Goal: Task Accomplishment & Management: Manage account settings

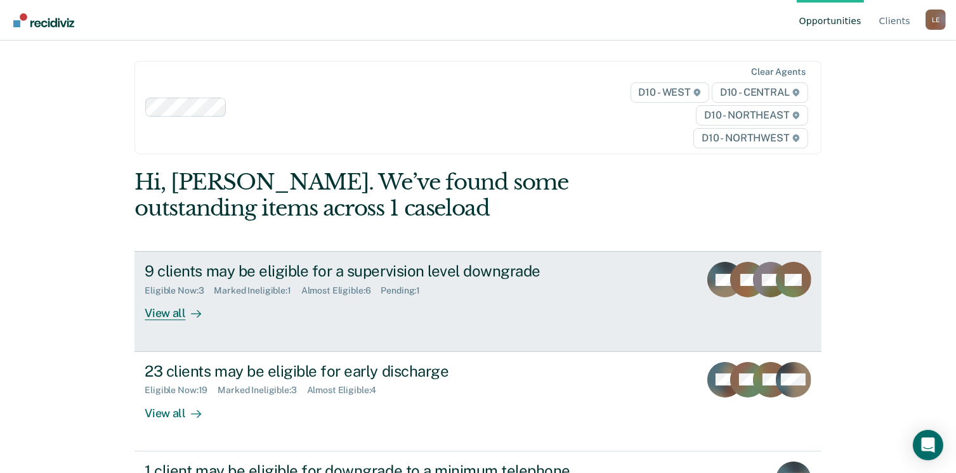
click at [171, 313] on div "View all" at bounding box center [180, 308] width 71 height 25
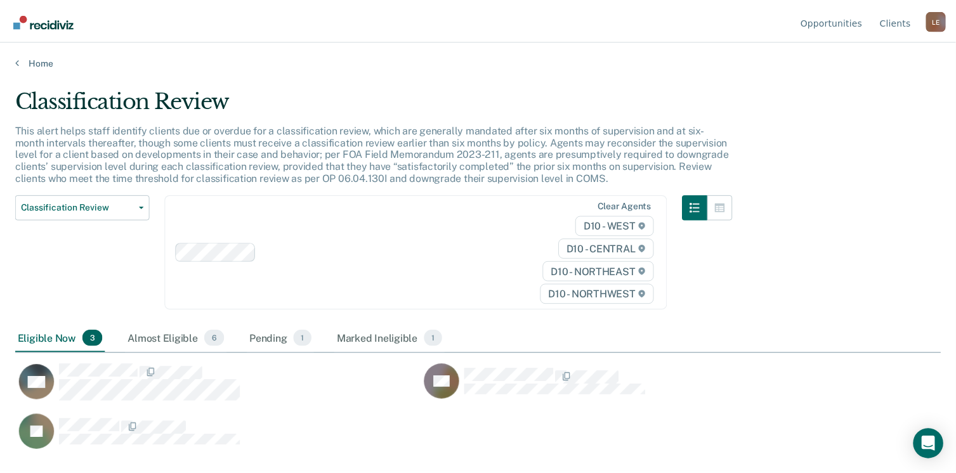
scroll to position [281, 925]
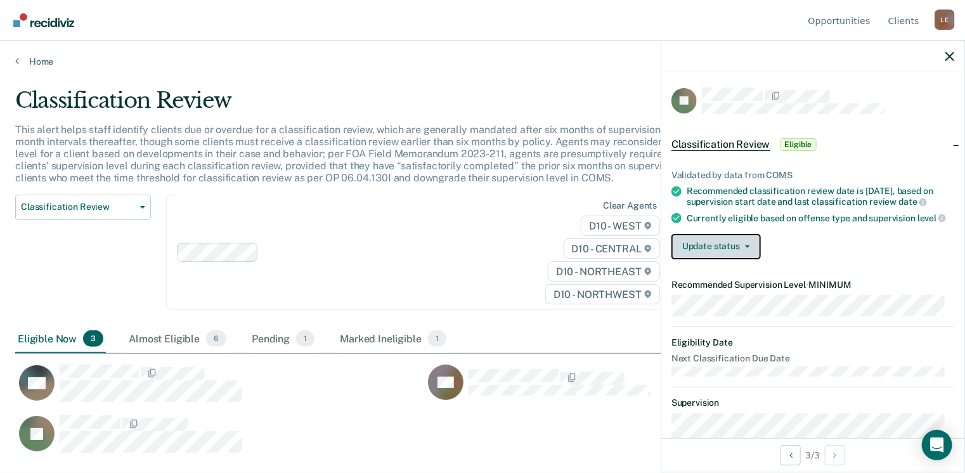
click at [750, 254] on button "Update status" at bounding box center [716, 246] width 89 height 25
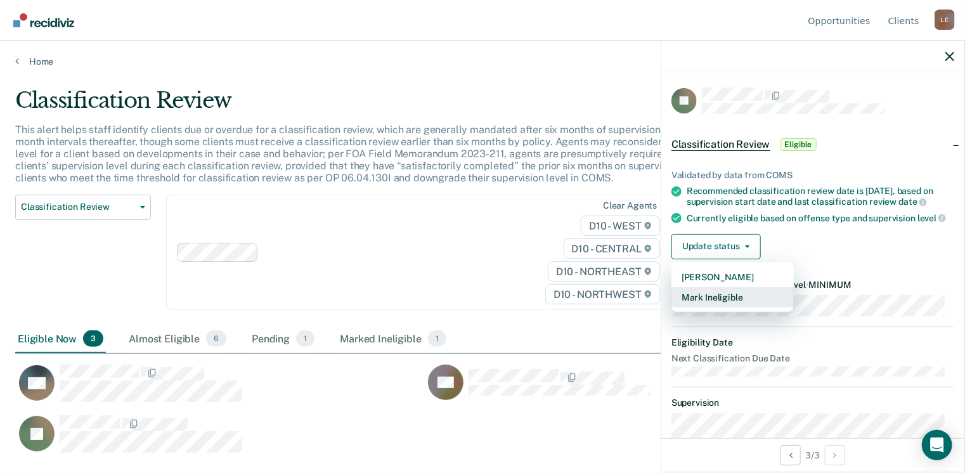
click at [733, 307] on button "Mark Ineligible" at bounding box center [733, 297] width 122 height 20
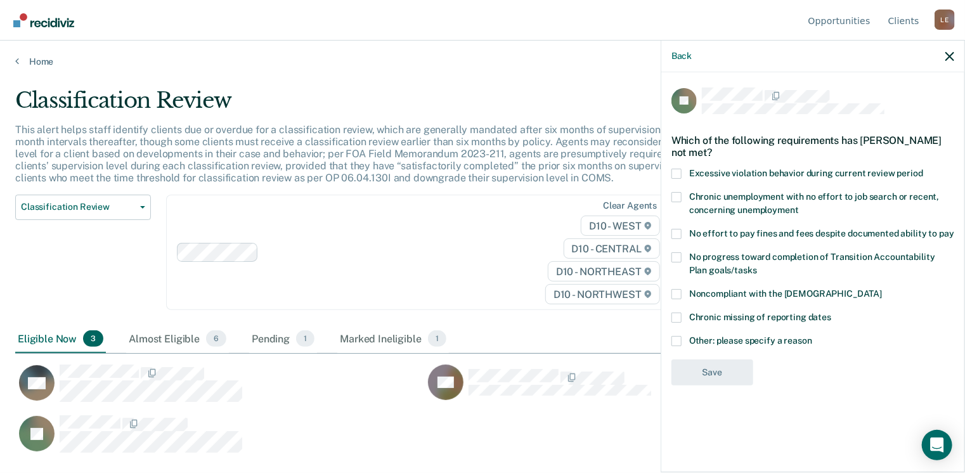
click at [675, 292] on span at bounding box center [677, 294] width 10 height 10
click at [882, 289] on input "Noncompliant with the [DEMOGRAPHIC_DATA]" at bounding box center [882, 289] width 0 height 0
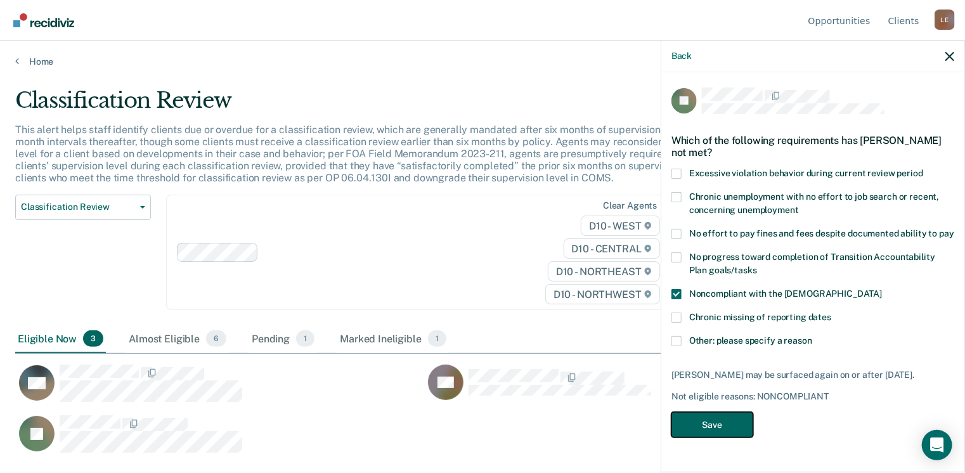
click at [728, 432] on button "Save" at bounding box center [713, 425] width 82 height 26
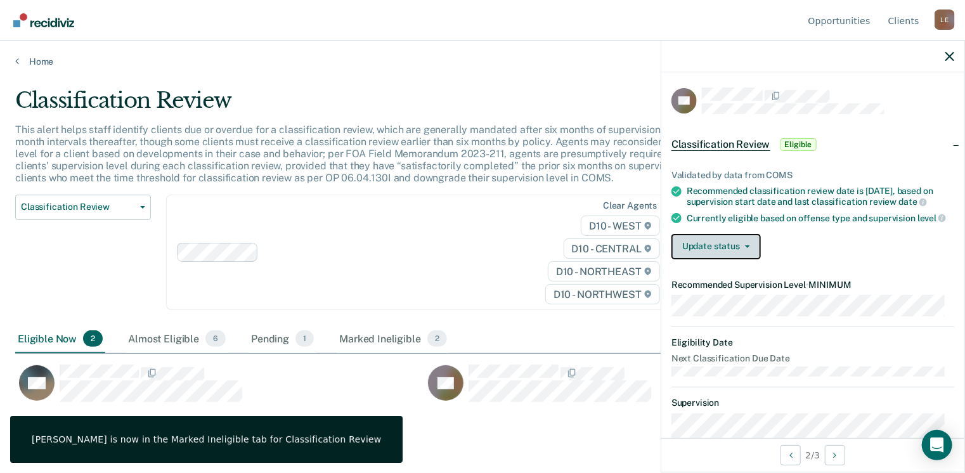
click at [705, 256] on button "Update status" at bounding box center [716, 246] width 89 height 25
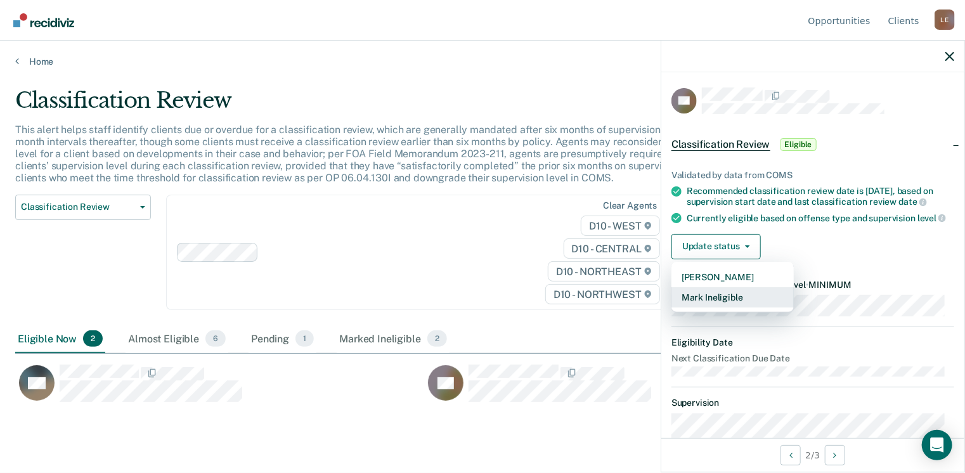
click at [703, 306] on button "Mark Ineligible" at bounding box center [733, 297] width 122 height 20
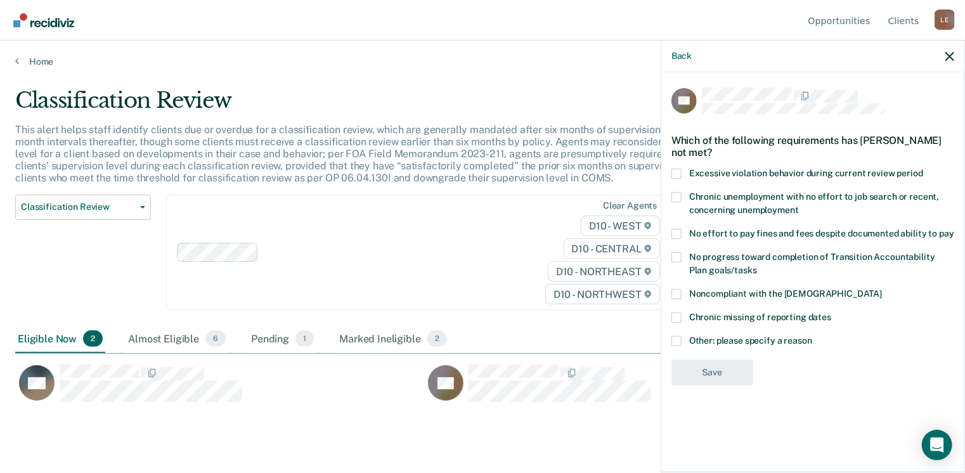
click at [673, 294] on span at bounding box center [677, 294] width 10 height 10
click at [882, 289] on input "Noncompliant with the [DEMOGRAPHIC_DATA]" at bounding box center [882, 289] width 0 height 0
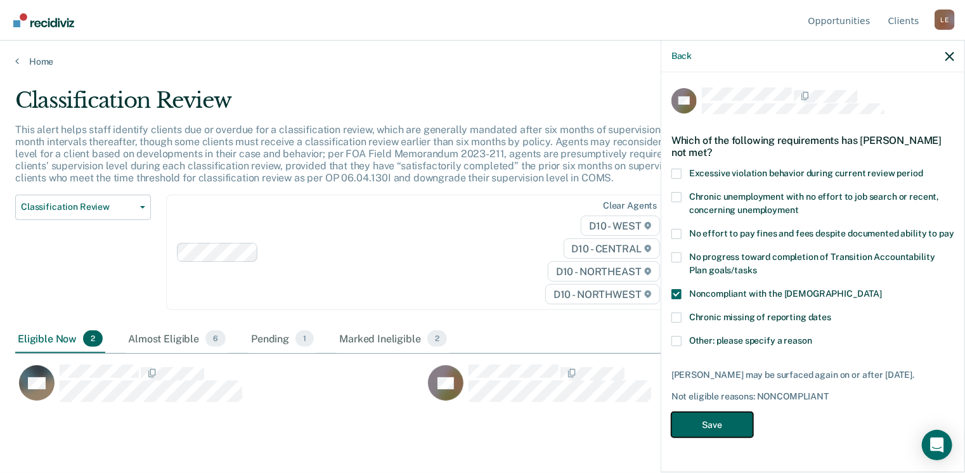
click at [700, 425] on button "Save" at bounding box center [713, 425] width 82 height 26
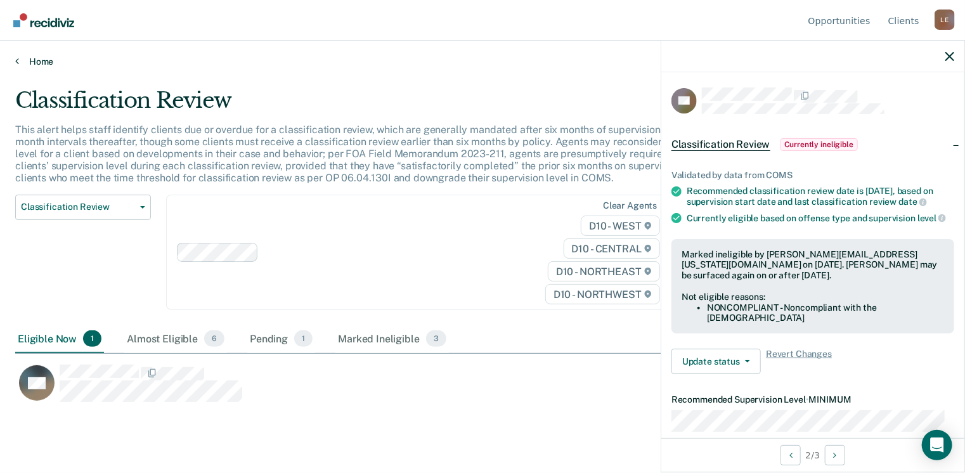
click at [35, 60] on link "Home" at bounding box center [482, 61] width 935 height 11
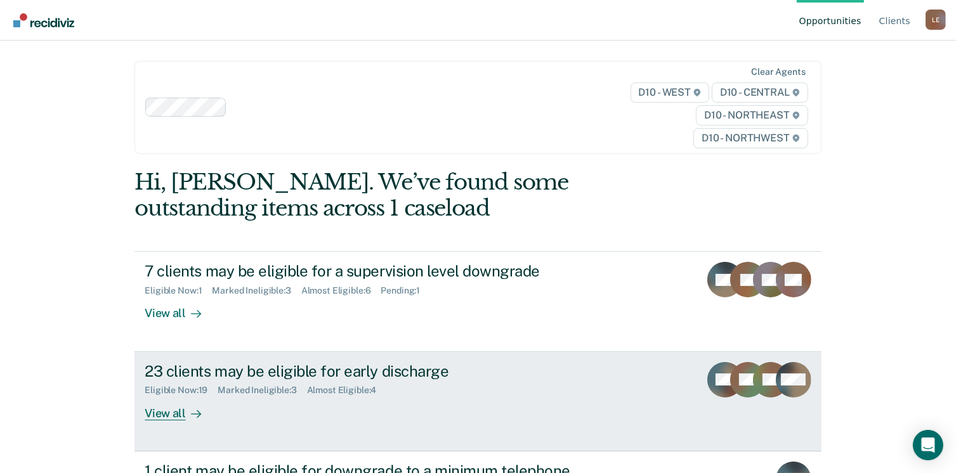
click at [163, 412] on div "View all" at bounding box center [180, 408] width 71 height 25
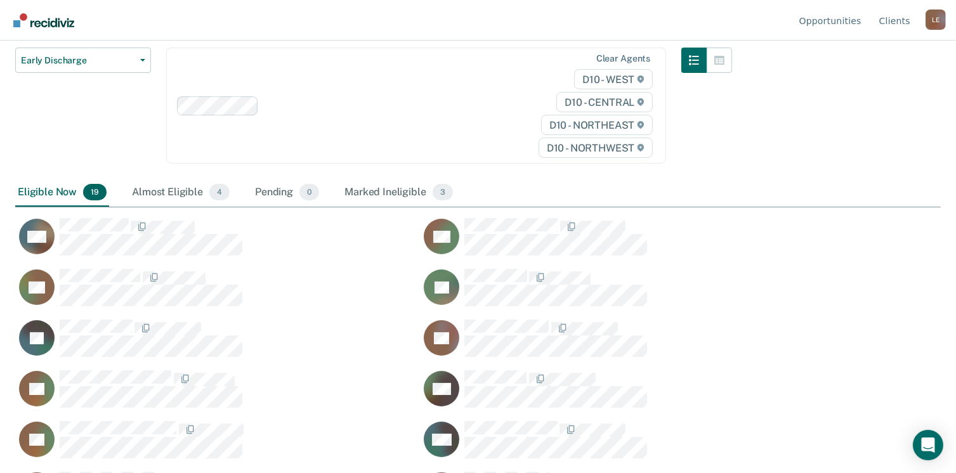
scroll to position [169, 0]
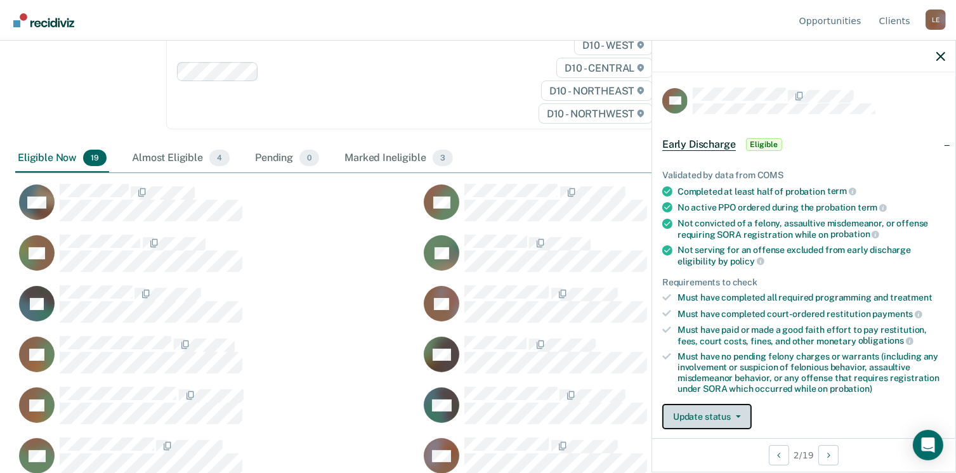
click at [718, 410] on button "Update status" at bounding box center [706, 416] width 89 height 25
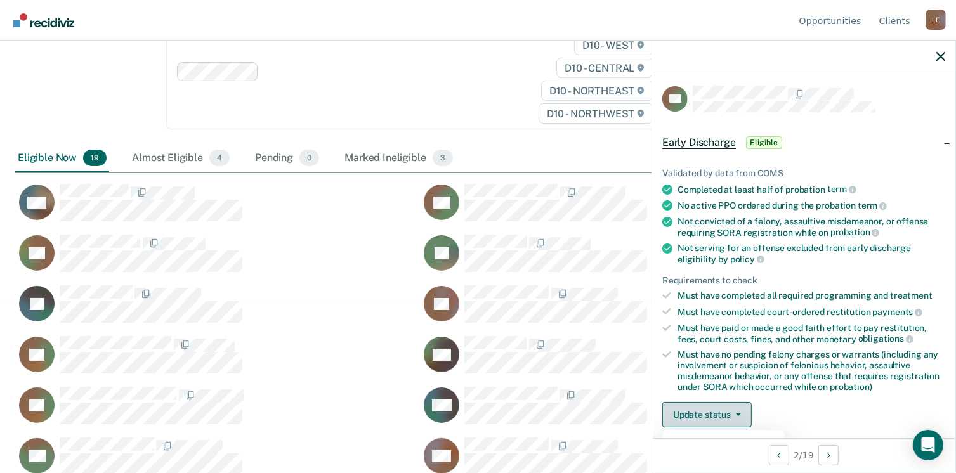
click at [718, 410] on button "Update status" at bounding box center [706, 414] width 89 height 25
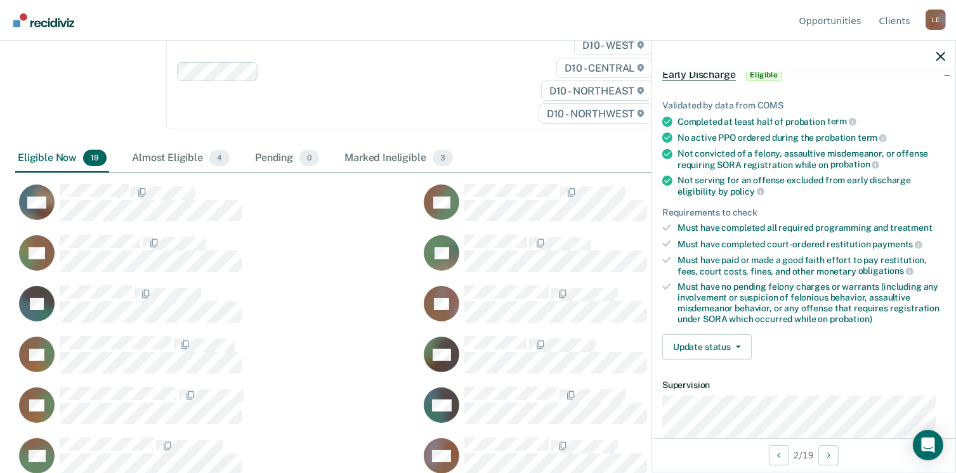
scroll to position [78, 0]
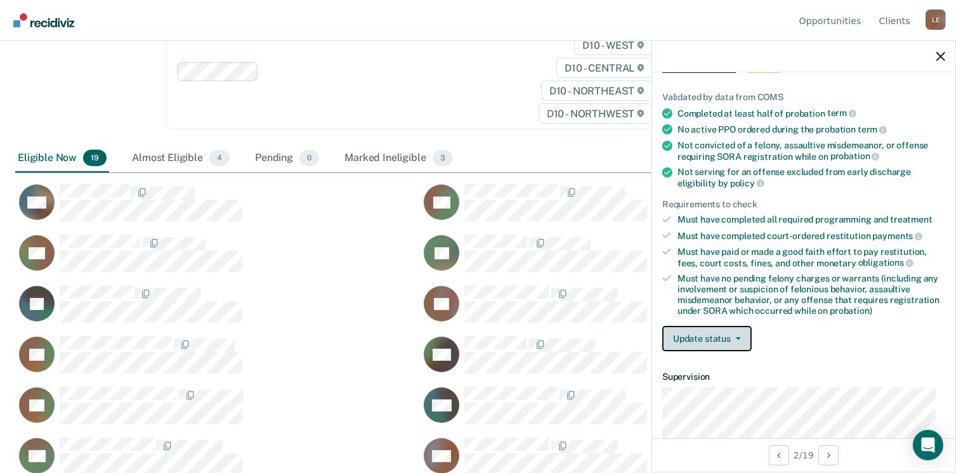
click at [728, 335] on button "Update status" at bounding box center [706, 338] width 89 height 25
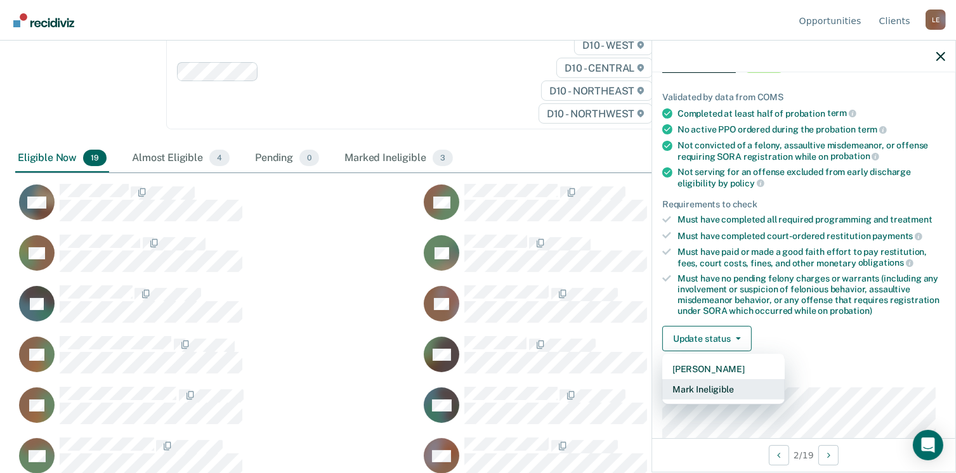
click at [704, 392] on button "Mark Ineligible" at bounding box center [723, 389] width 122 height 20
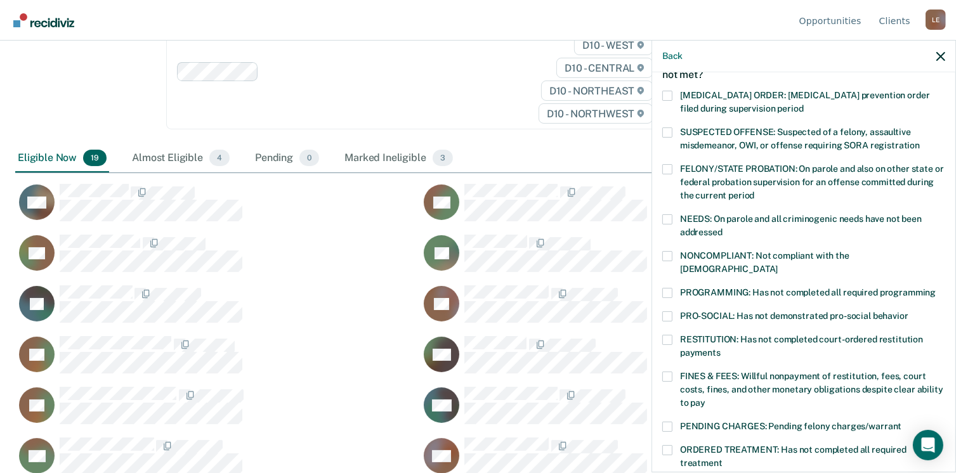
click at [671, 335] on span at bounding box center [667, 340] width 10 height 10
click at [720, 348] on input "RESTITUTION: Has not completed court-ordered restitution payments" at bounding box center [720, 348] width 0 height 0
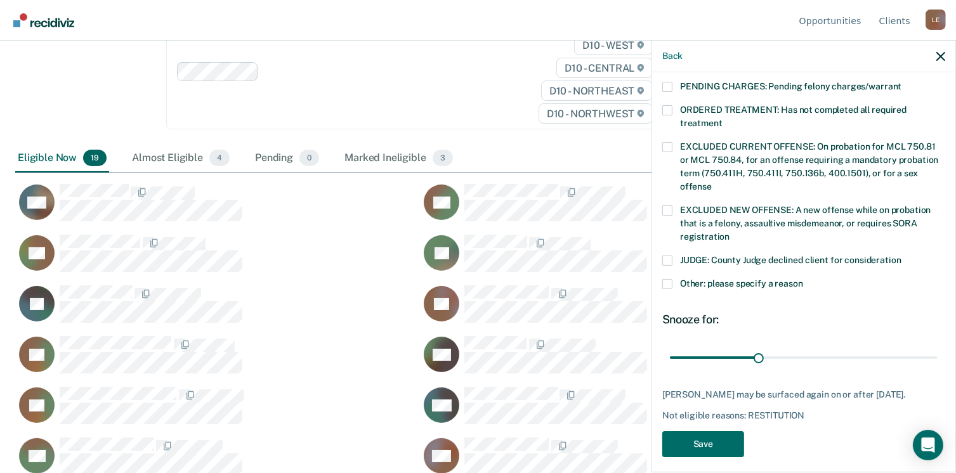
scroll to position [424, 0]
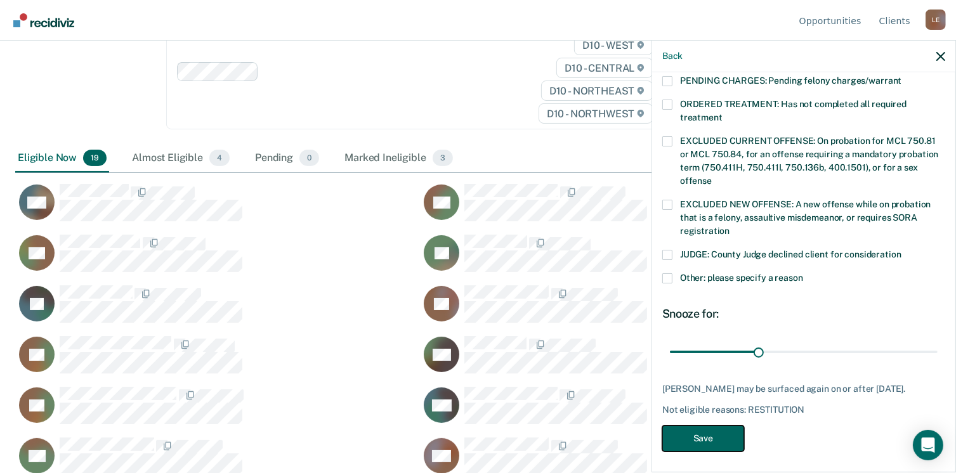
click at [704, 434] on button "Save" at bounding box center [703, 438] width 82 height 26
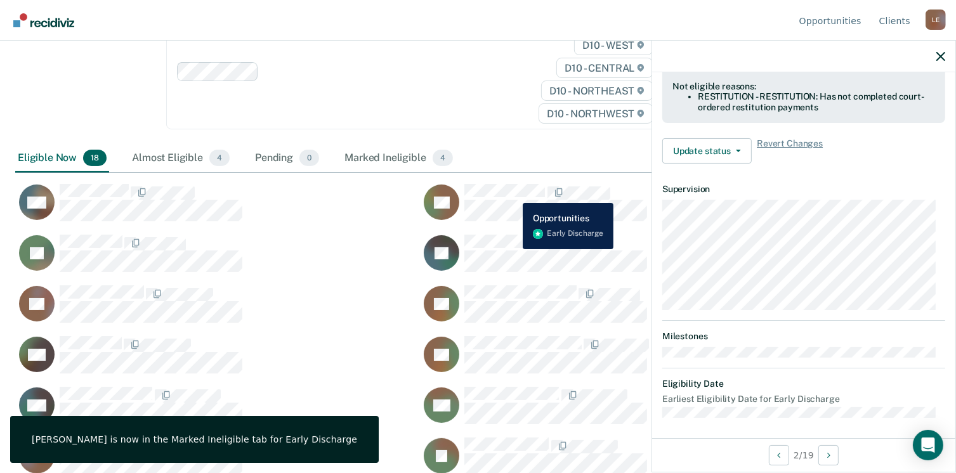
scroll to position [266, 0]
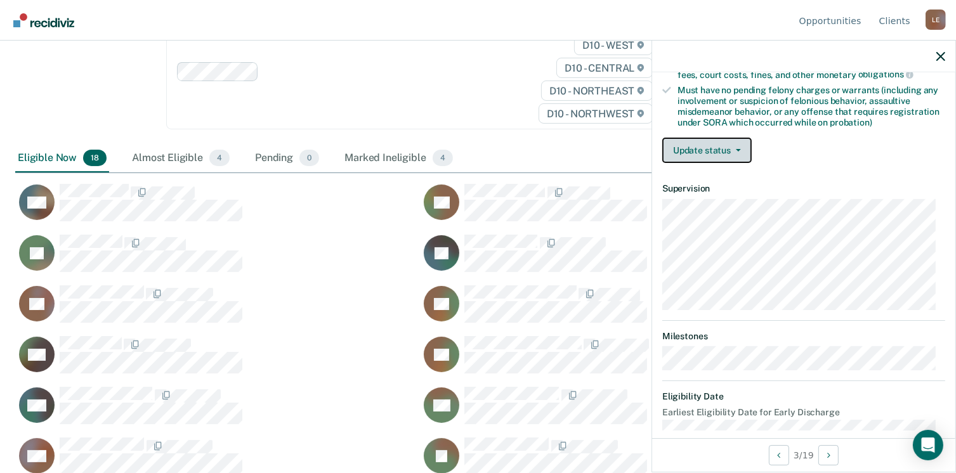
click at [736, 150] on button "Update status" at bounding box center [706, 150] width 89 height 25
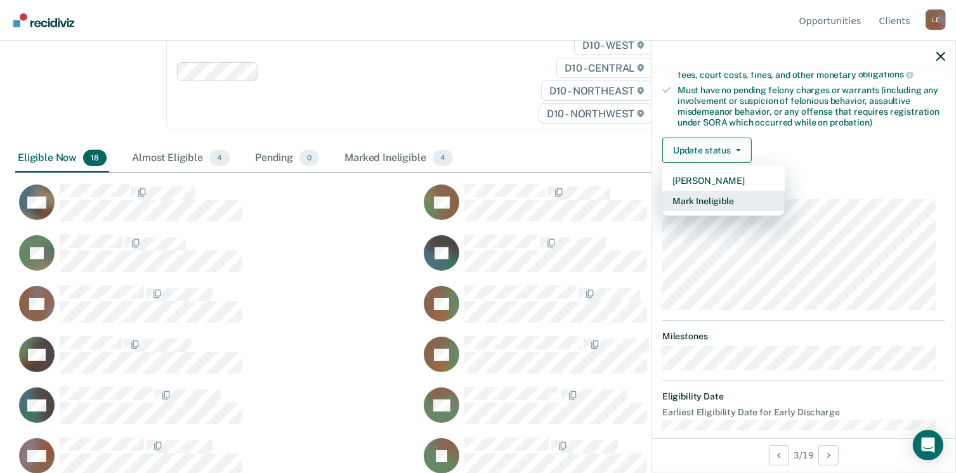
click at [731, 196] on button "Mark Ineligible" at bounding box center [723, 201] width 122 height 20
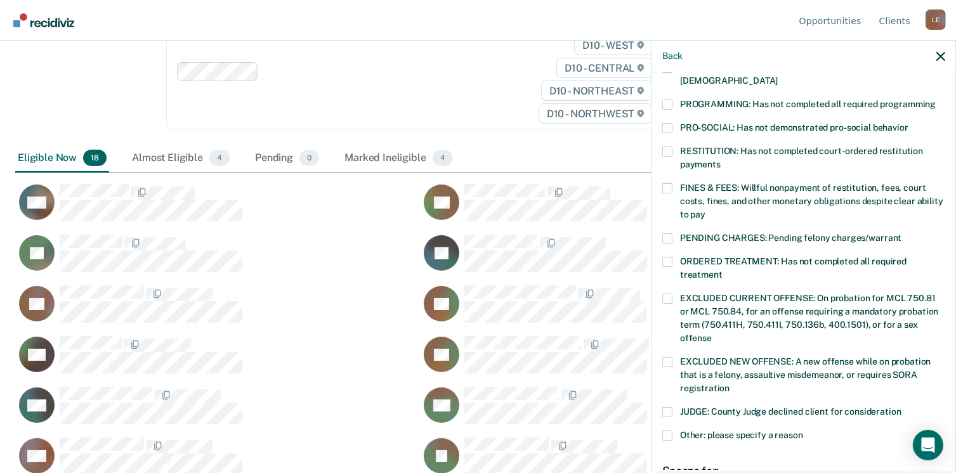
click at [672, 183] on label "FINES & FEES: Willful nonpayment of restitution, fees, court costs, fines, and …" at bounding box center [803, 203] width 283 height 40
click at [705, 210] on input "FINES & FEES: Willful nonpayment of restitution, fees, court costs, fines, and …" at bounding box center [705, 210] width 0 height 0
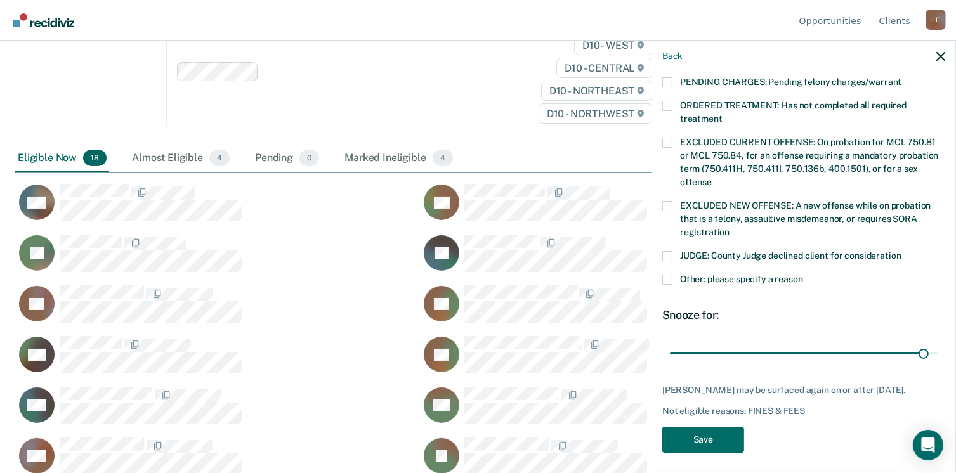
scroll to position [424, 0]
click at [706, 432] on button "Save" at bounding box center [703, 438] width 82 height 26
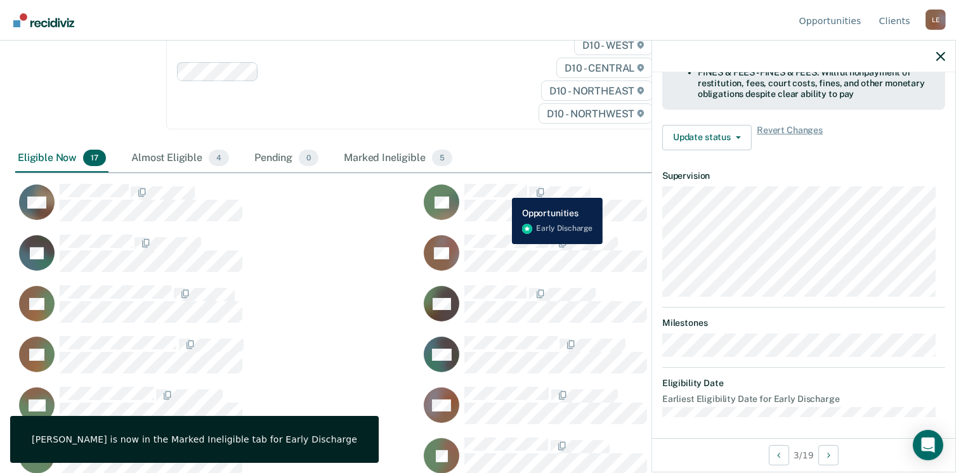
scroll to position [266, 0]
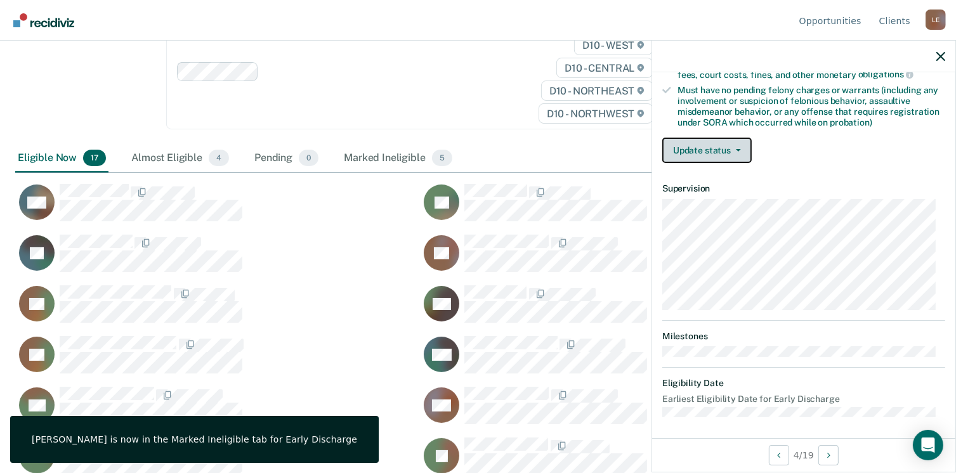
click at [692, 145] on button "Update status" at bounding box center [706, 150] width 89 height 25
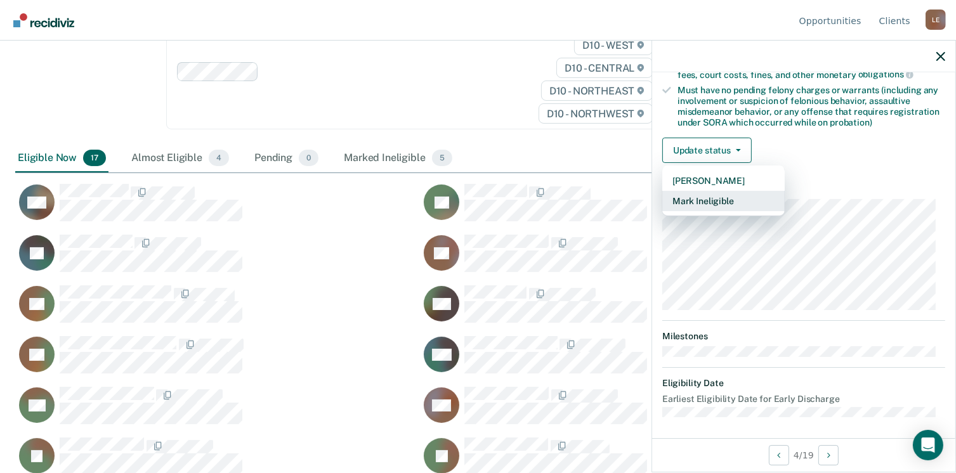
click at [703, 196] on button "Mark Ineligible" at bounding box center [723, 201] width 122 height 20
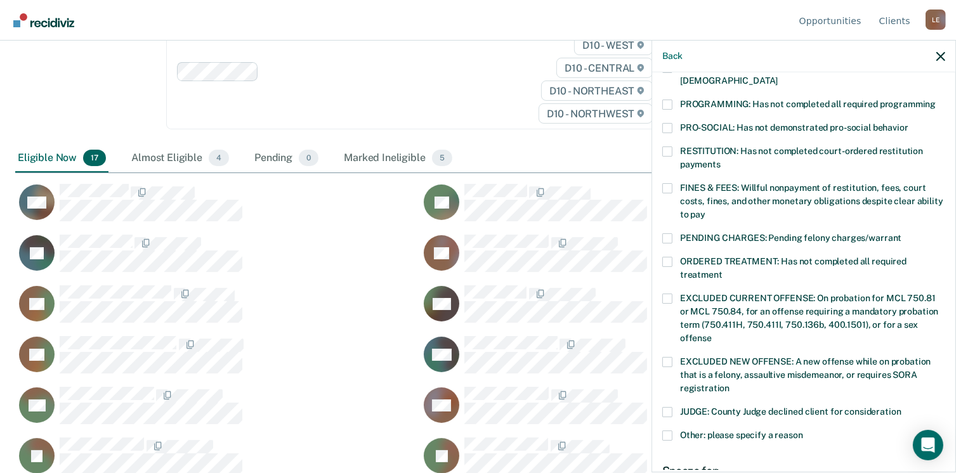
click at [673, 183] on label "FINES & FEES: Willful nonpayment of restitution, fees, court costs, fines, and …" at bounding box center [803, 203] width 283 height 40
click at [705, 210] on input "FINES & FEES: Willful nonpayment of restitution, fees, court costs, fines, and …" at bounding box center [705, 210] width 0 height 0
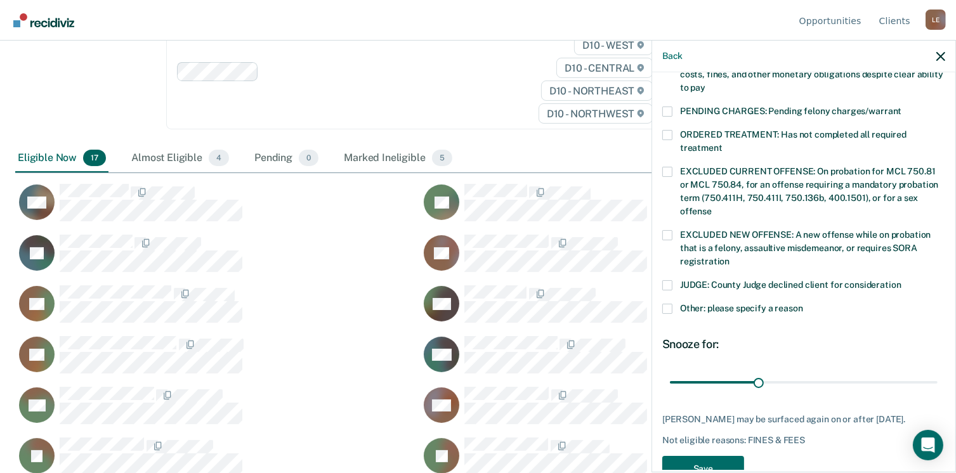
scroll to position [413, 0]
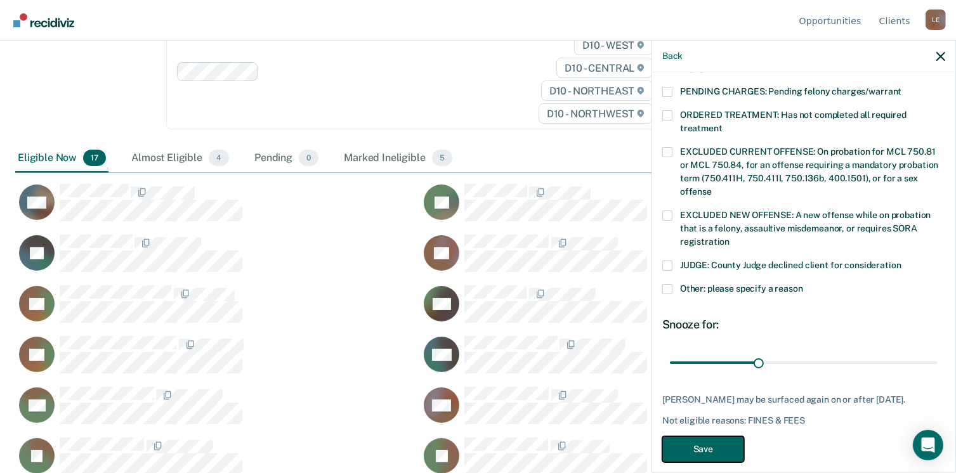
click at [712, 436] on button "Save" at bounding box center [703, 449] width 82 height 26
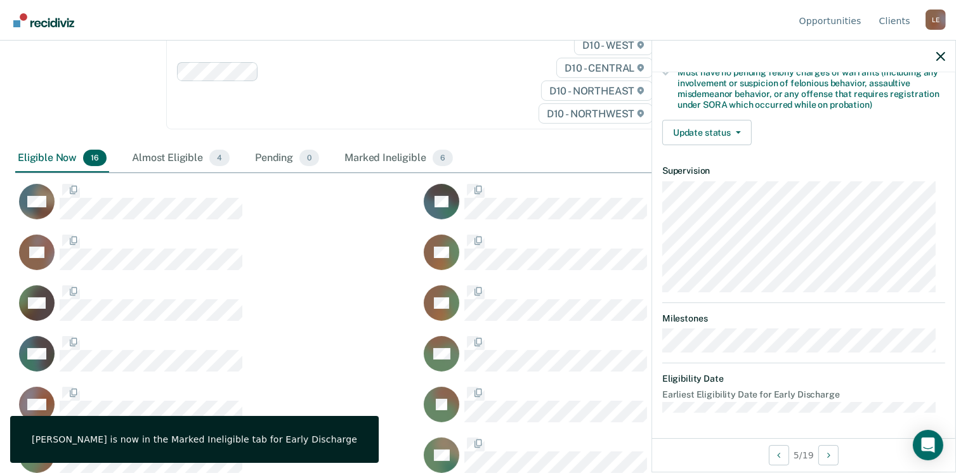
scroll to position [266, 0]
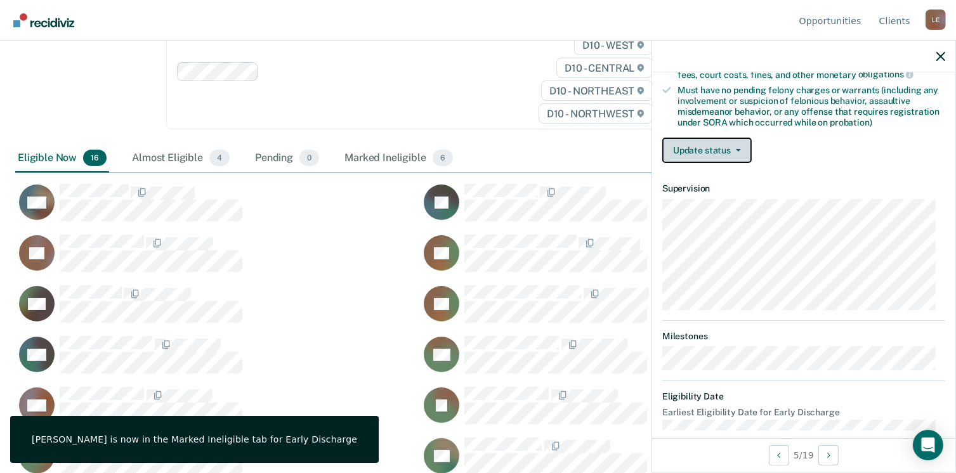
click at [721, 148] on button "Update status" at bounding box center [706, 150] width 89 height 25
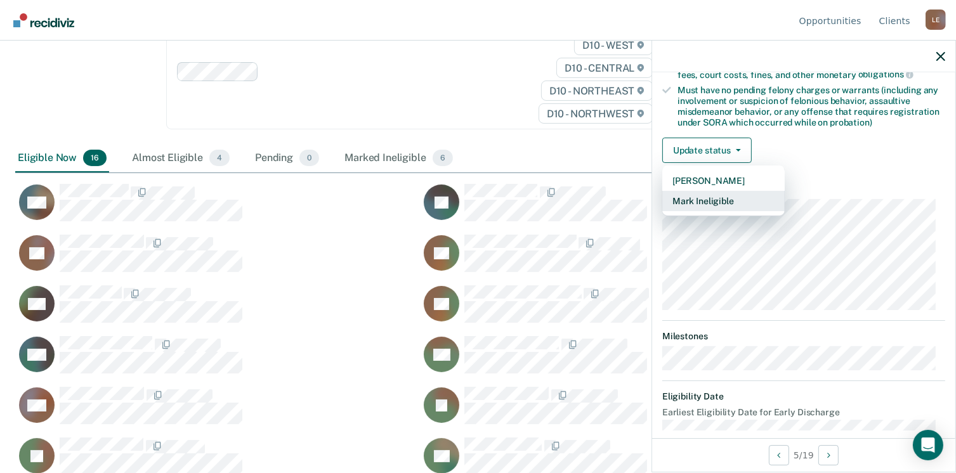
click at [723, 193] on button "Mark Ineligible" at bounding box center [723, 201] width 122 height 20
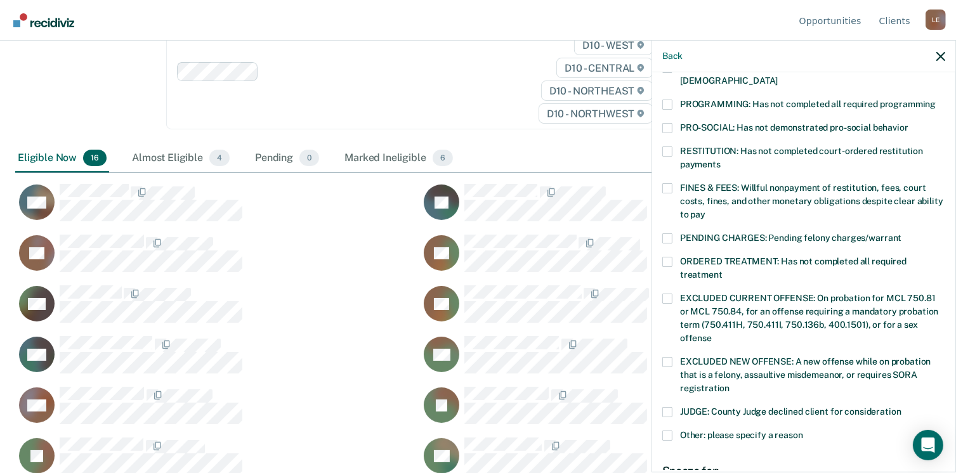
click at [671, 183] on span at bounding box center [667, 188] width 10 height 10
click at [705, 210] on input "FINES & FEES: Willful nonpayment of restitution, fees, court costs, fines, and …" at bounding box center [705, 210] width 0 height 0
click at [671, 146] on span at bounding box center [667, 151] width 10 height 10
click at [720, 160] on input "RESTITUTION: Has not completed court-ordered restitution payments" at bounding box center [720, 160] width 0 height 0
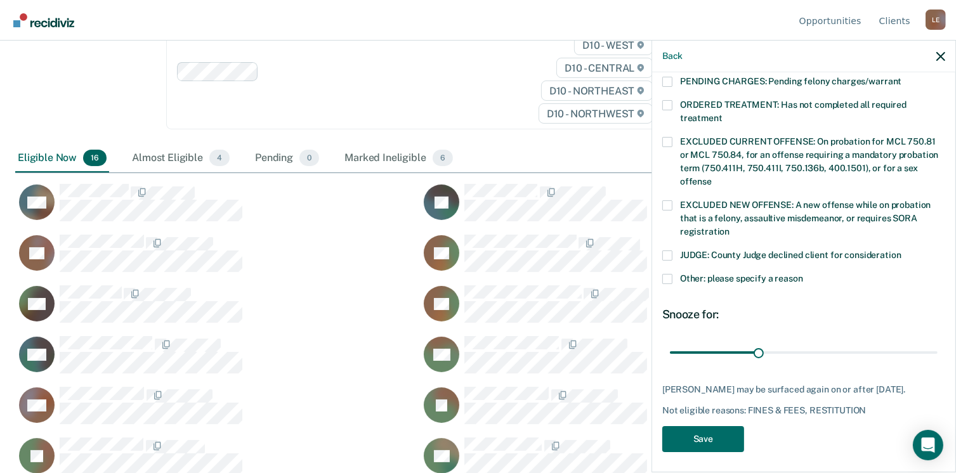
scroll to position [424, 0]
click at [703, 434] on button "Save" at bounding box center [703, 438] width 82 height 26
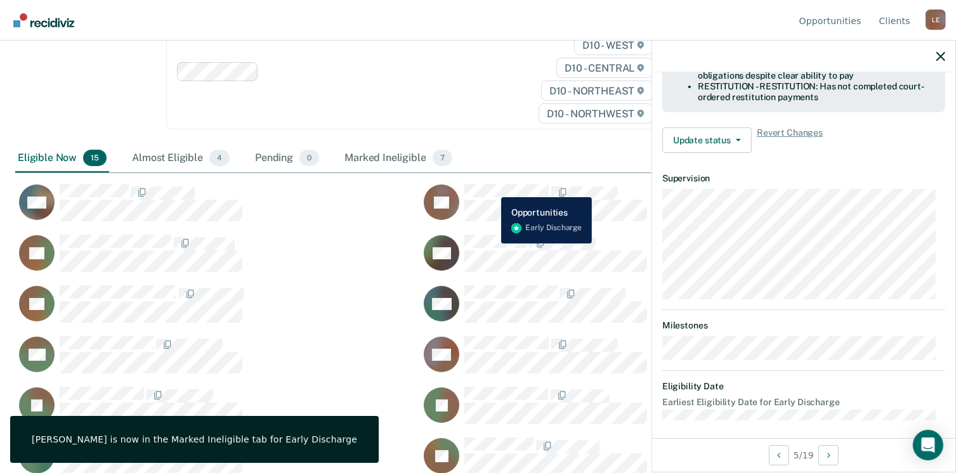
scroll to position [276, 0]
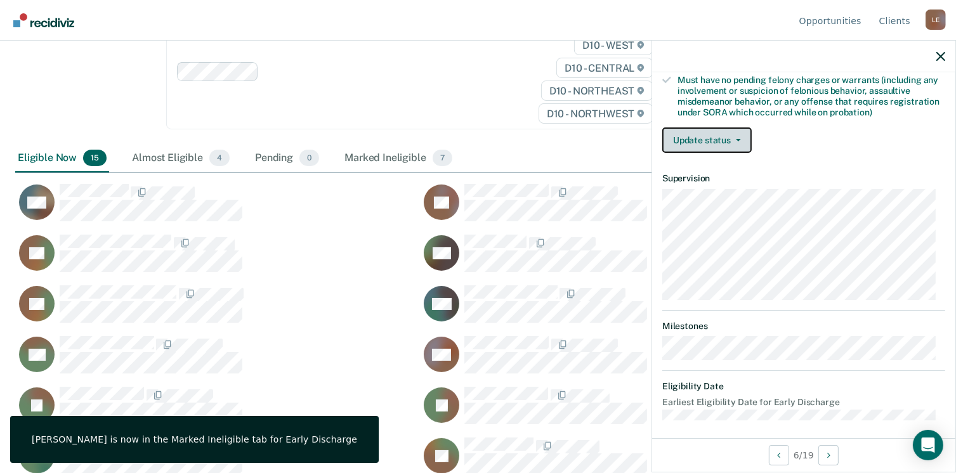
click at [733, 139] on span "button" at bounding box center [736, 140] width 10 height 3
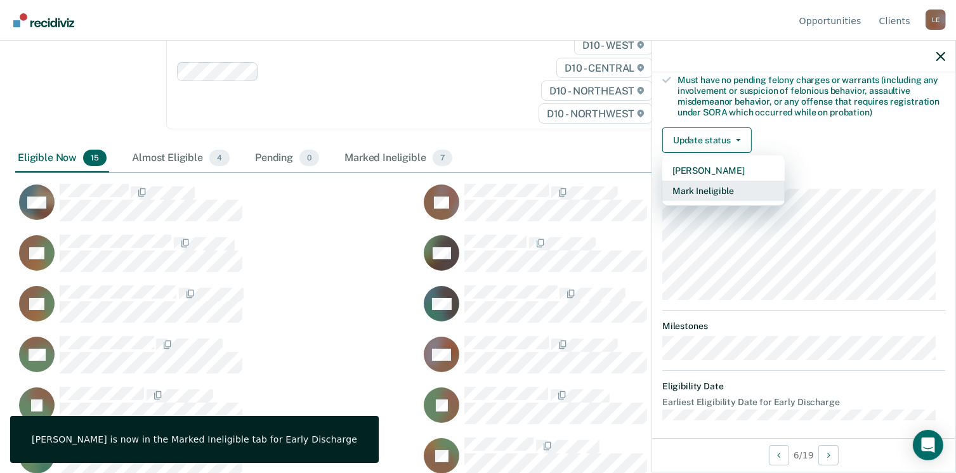
click at [726, 183] on button "Mark Ineligible" at bounding box center [723, 191] width 122 height 20
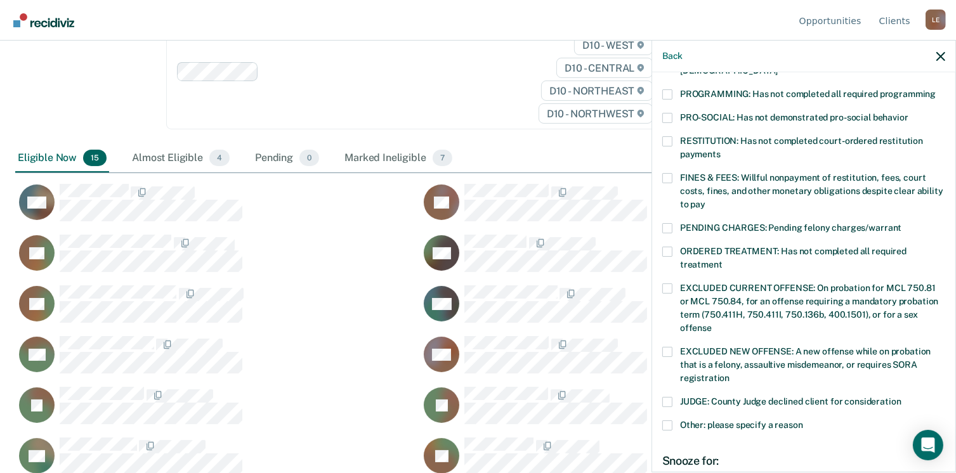
click at [672, 247] on label "ORDERED TREATMENT: Has not completed all required treatment" at bounding box center [803, 260] width 283 height 27
click at [722, 260] on input "ORDERED TREATMENT: Has not completed all required treatment" at bounding box center [722, 260] width 0 height 0
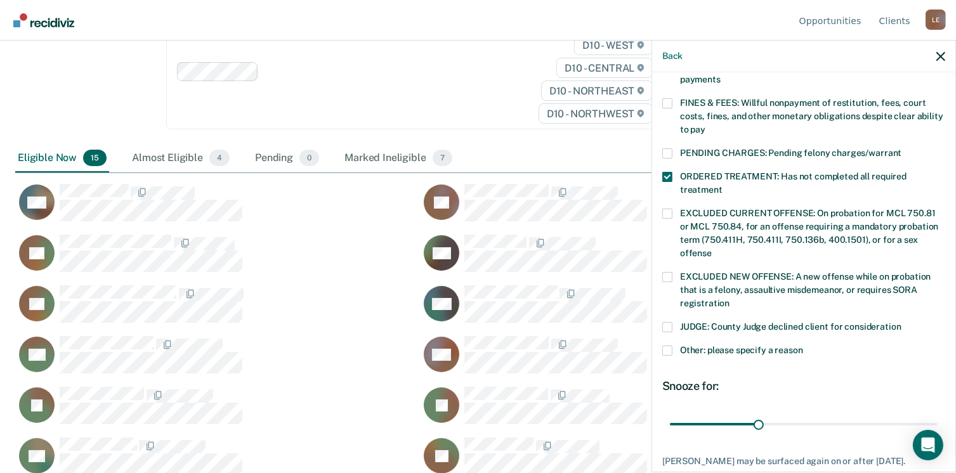
scroll to position [424, 0]
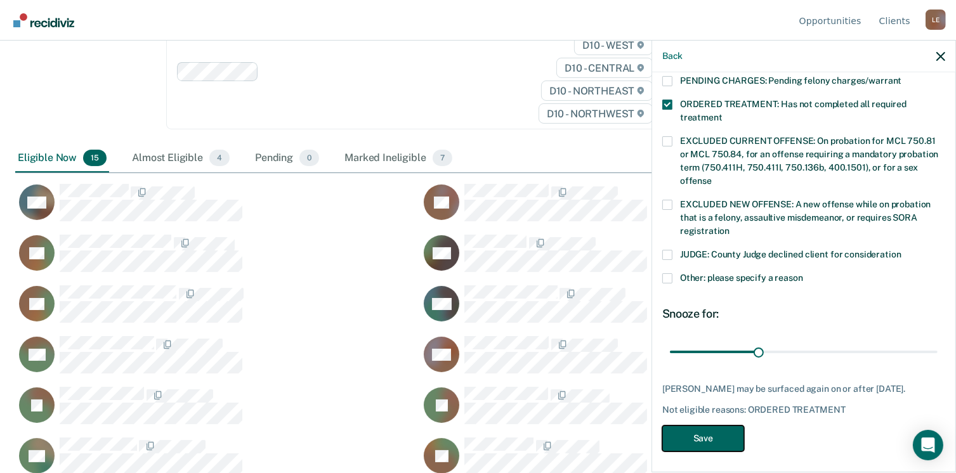
click at [725, 438] on button "Save" at bounding box center [703, 438] width 82 height 26
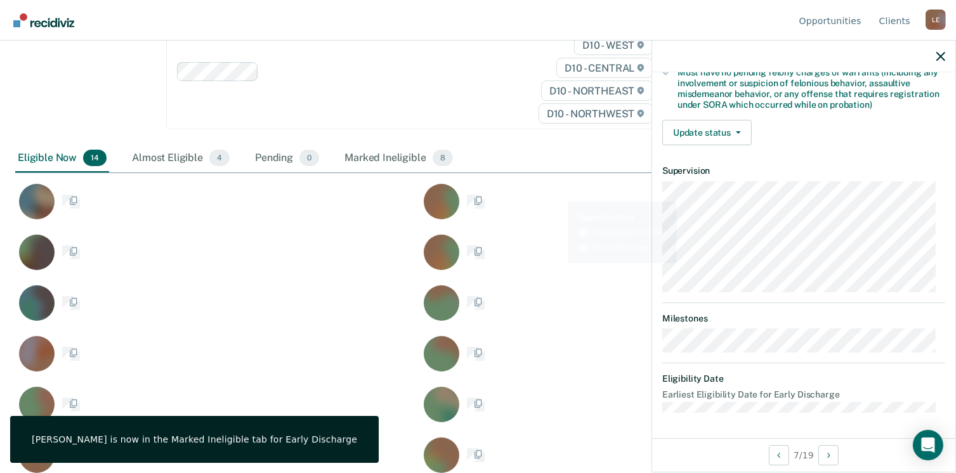
scroll to position [279, 0]
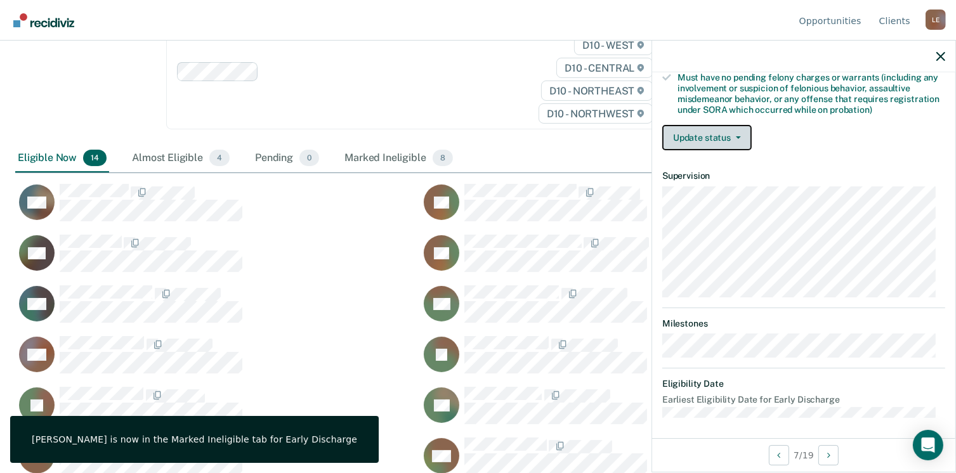
click at [711, 140] on button "Update status" at bounding box center [706, 137] width 89 height 25
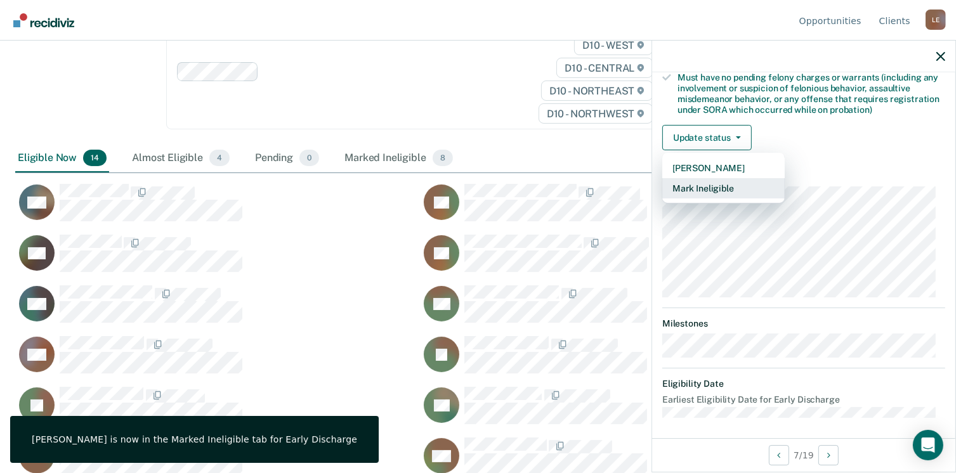
click at [705, 186] on button "Mark Ineligible" at bounding box center [723, 188] width 122 height 20
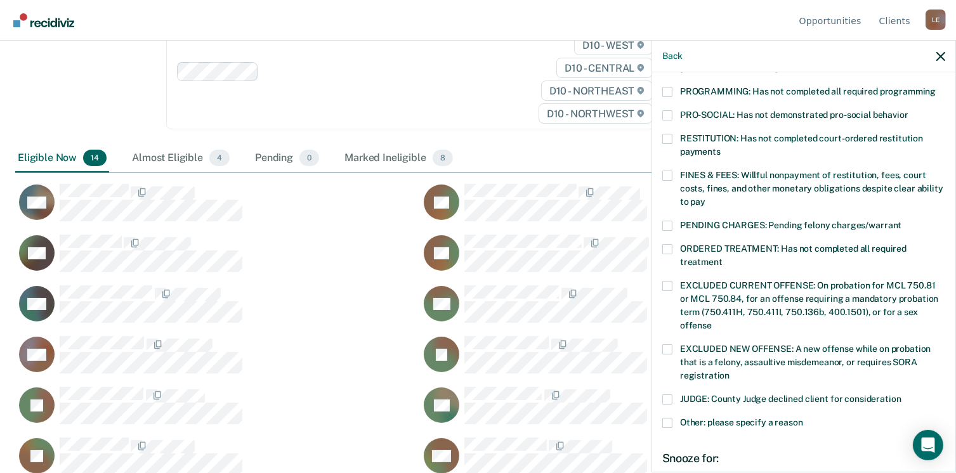
click at [671, 87] on span at bounding box center [667, 92] width 10 height 10
click at [935, 87] on input "PROGRAMMING: Has not completed all required programming" at bounding box center [935, 87] width 0 height 0
click at [673, 171] on label "FINES & FEES: Willful nonpayment of restitution, fees, court costs, fines, and …" at bounding box center [803, 191] width 283 height 40
click at [705, 197] on input "FINES & FEES: Willful nonpayment of restitution, fees, court costs, fines, and …" at bounding box center [705, 197] width 0 height 0
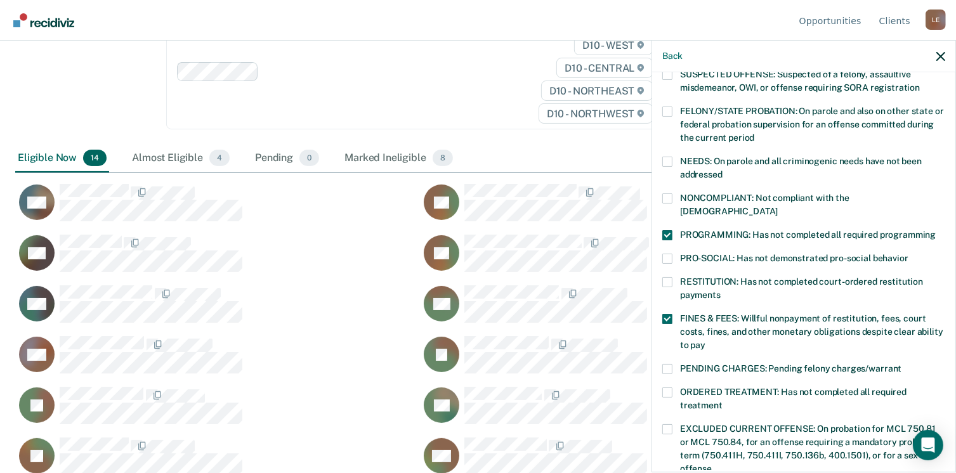
scroll to position [109, 0]
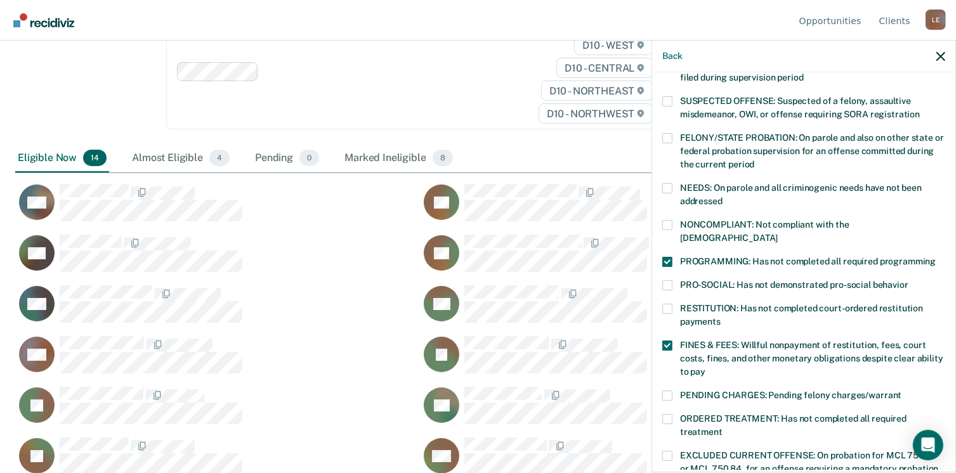
click at [675, 224] on label "NONCOMPLIANT: Not compliant with the [DEMOGRAPHIC_DATA]" at bounding box center [803, 233] width 283 height 27
click at [777, 233] on input "NONCOMPLIANT: Not compliant with the [DEMOGRAPHIC_DATA]" at bounding box center [777, 233] width 0 height 0
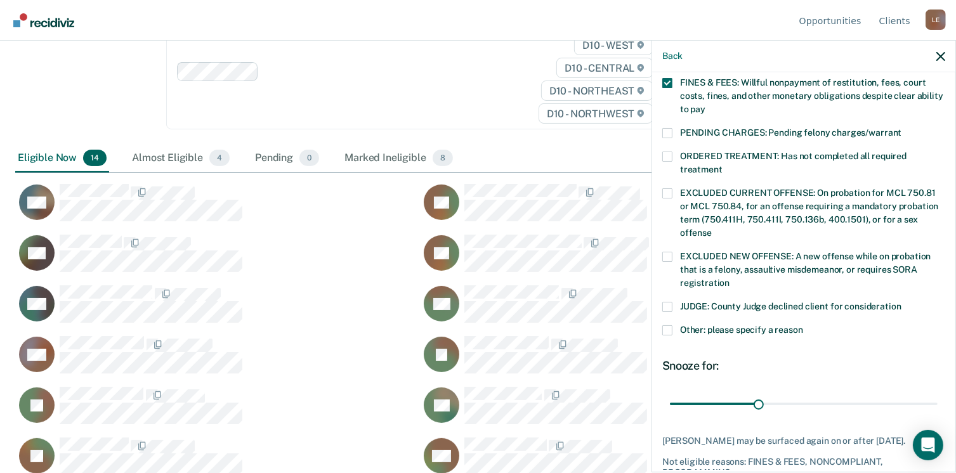
scroll to position [434, 0]
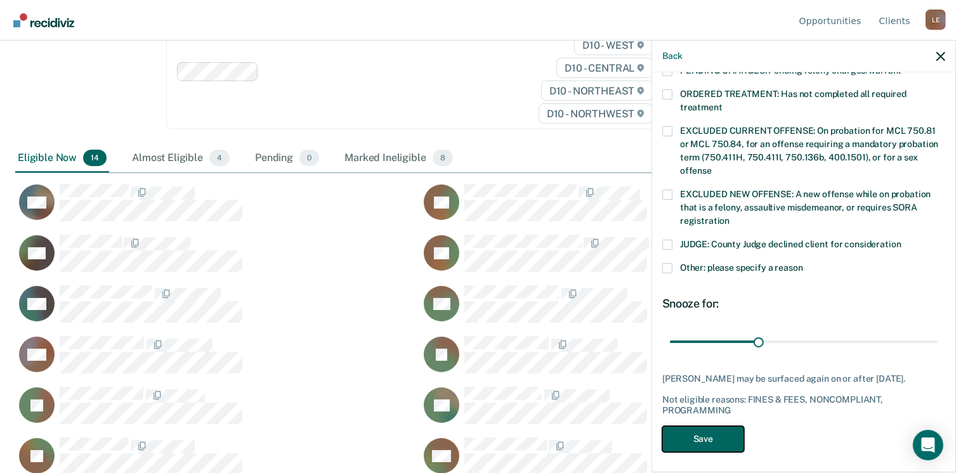
click at [720, 434] on button "Save" at bounding box center [703, 439] width 82 height 26
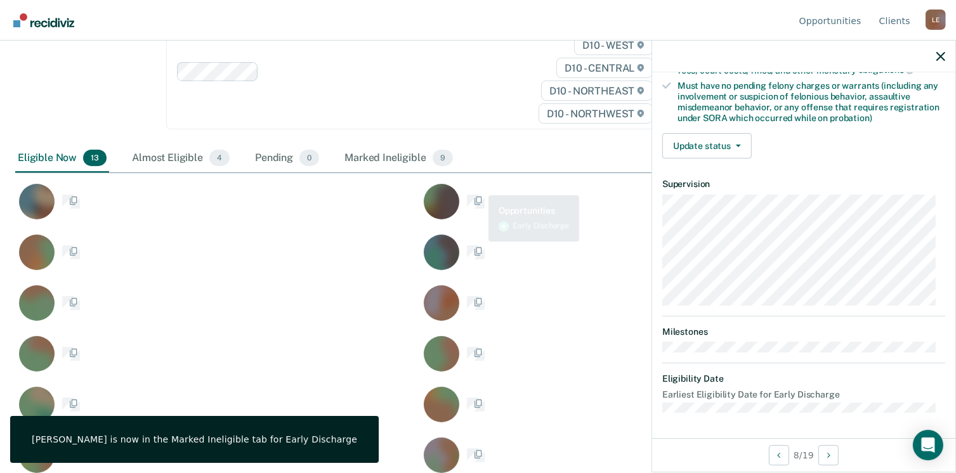
scroll to position [266, 0]
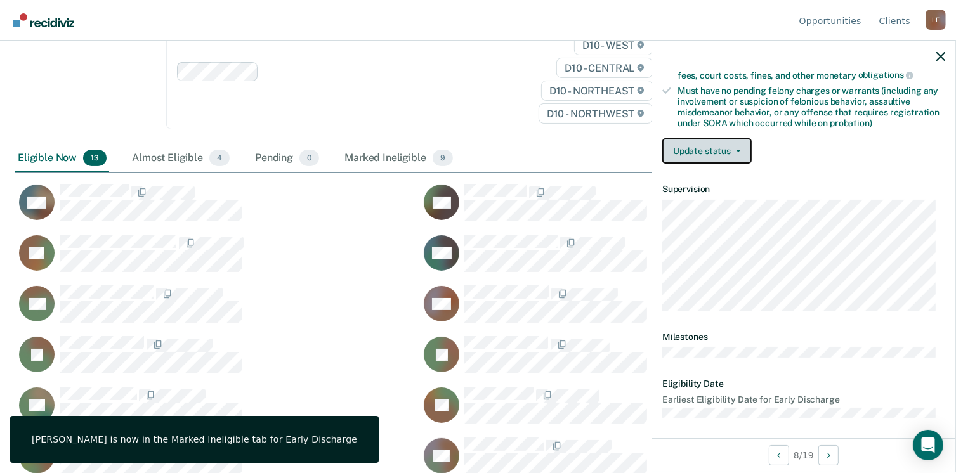
click at [722, 148] on button "Update status" at bounding box center [706, 150] width 89 height 25
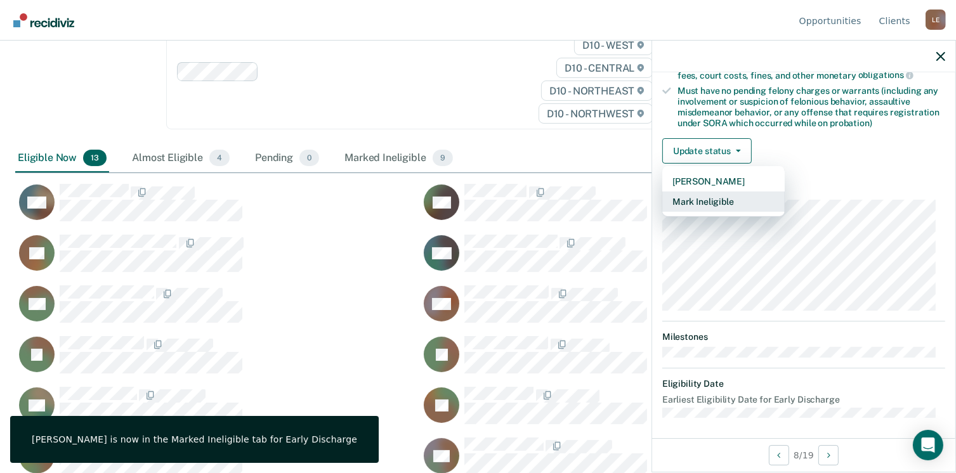
click at [717, 198] on button "Mark Ineligible" at bounding box center [723, 202] width 122 height 20
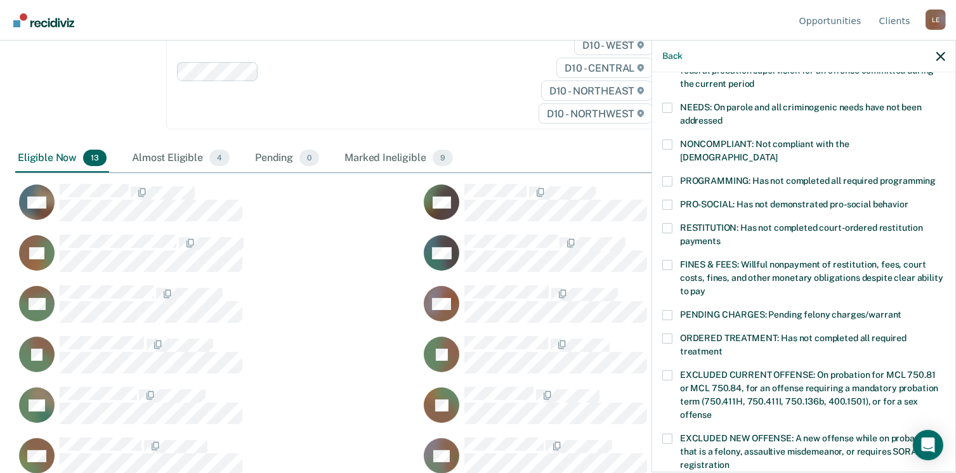
scroll to position [181, 0]
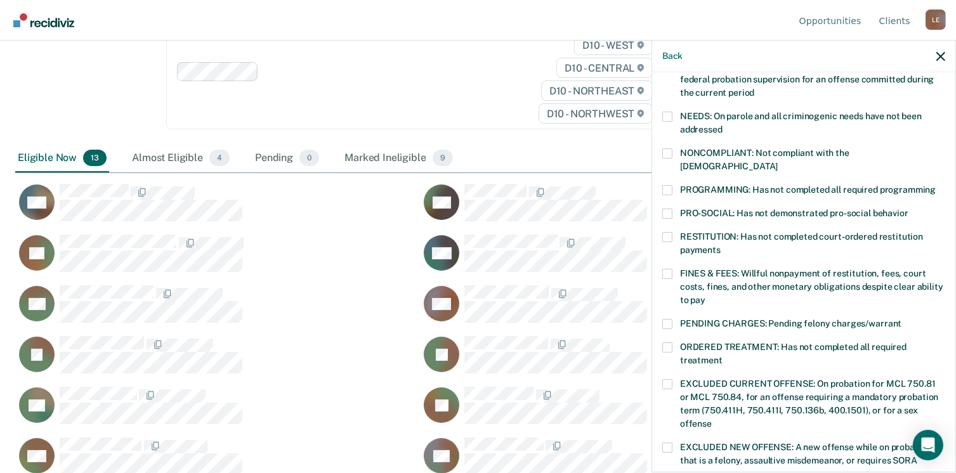
click at [662, 150] on span at bounding box center [667, 153] width 10 height 10
click at [777, 162] on input "NONCOMPLIANT: Not compliant with the [DEMOGRAPHIC_DATA]" at bounding box center [777, 162] width 0 height 0
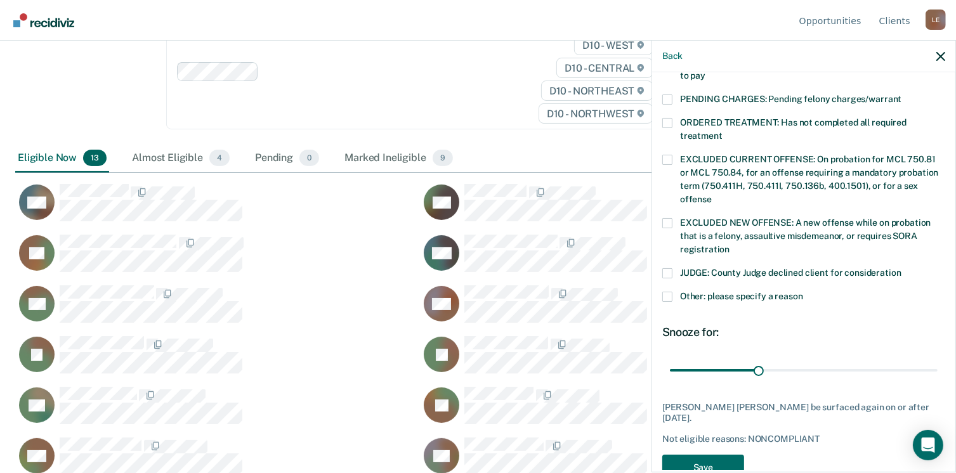
scroll to position [413, 0]
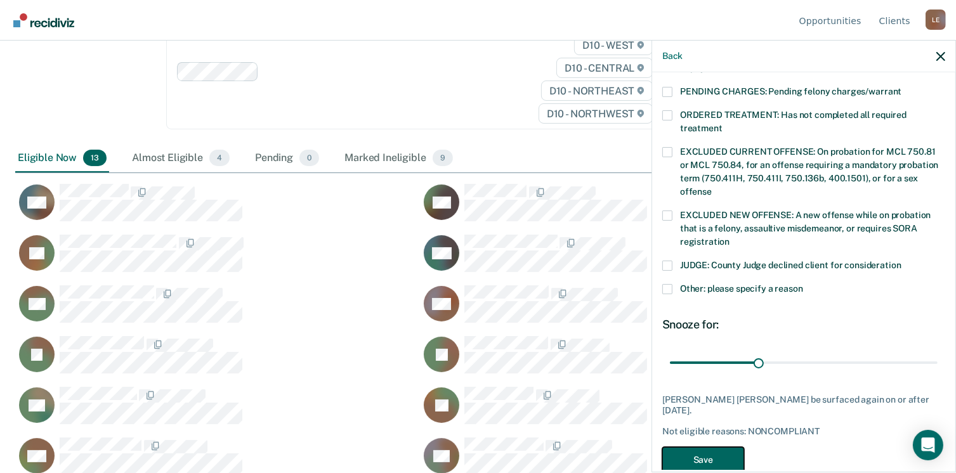
click at [717, 447] on button "Save" at bounding box center [703, 460] width 82 height 26
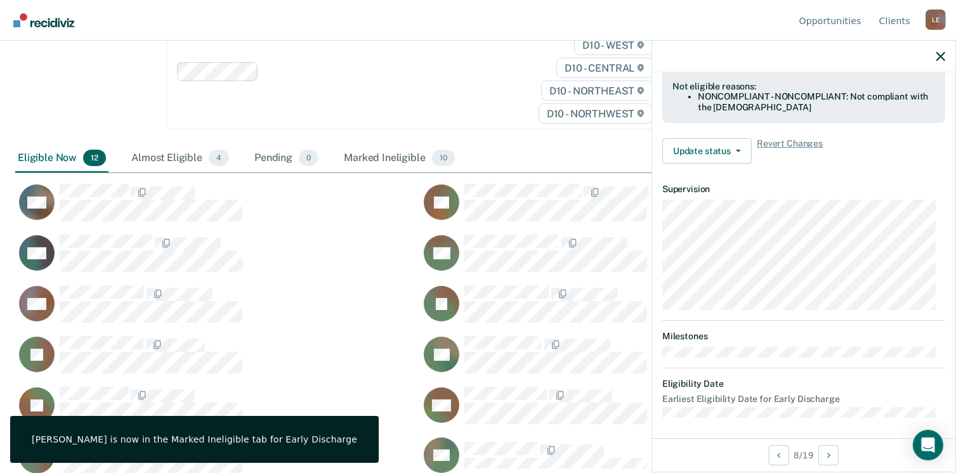
scroll to position [266, 0]
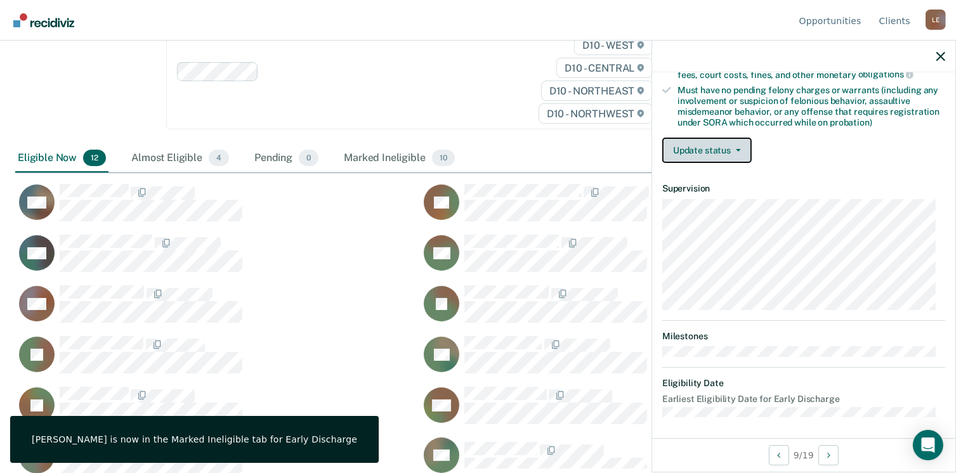
click at [710, 145] on button "Update status" at bounding box center [706, 150] width 89 height 25
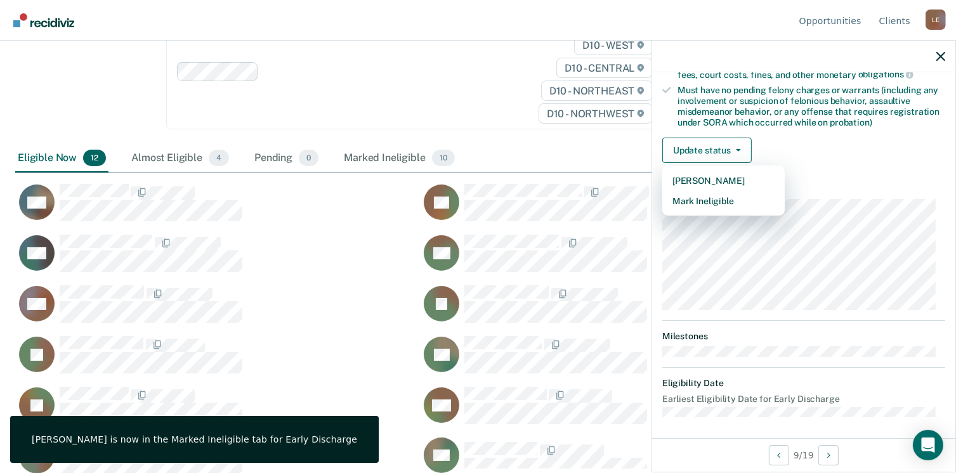
click at [724, 208] on article "CL Early Discharge Eligible Validated by data from COMS Completed at least half…" at bounding box center [803, 119] width 283 height 596
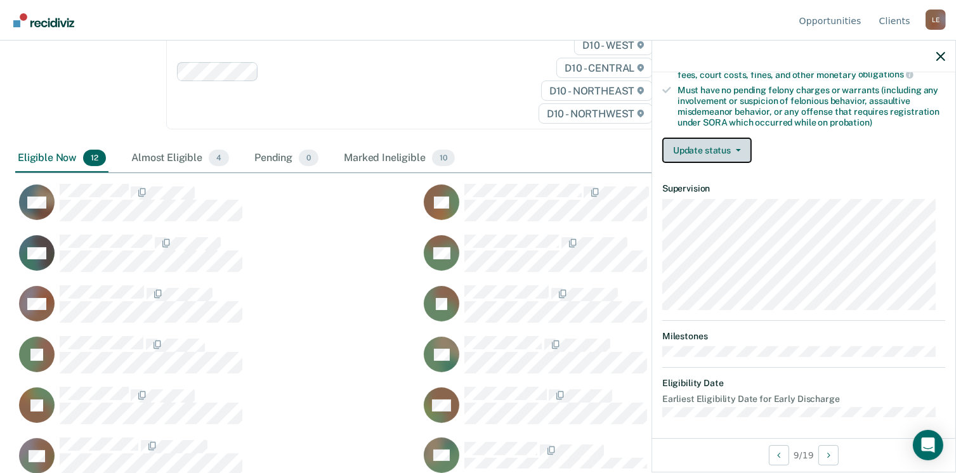
click at [718, 142] on button "Update status" at bounding box center [706, 150] width 89 height 25
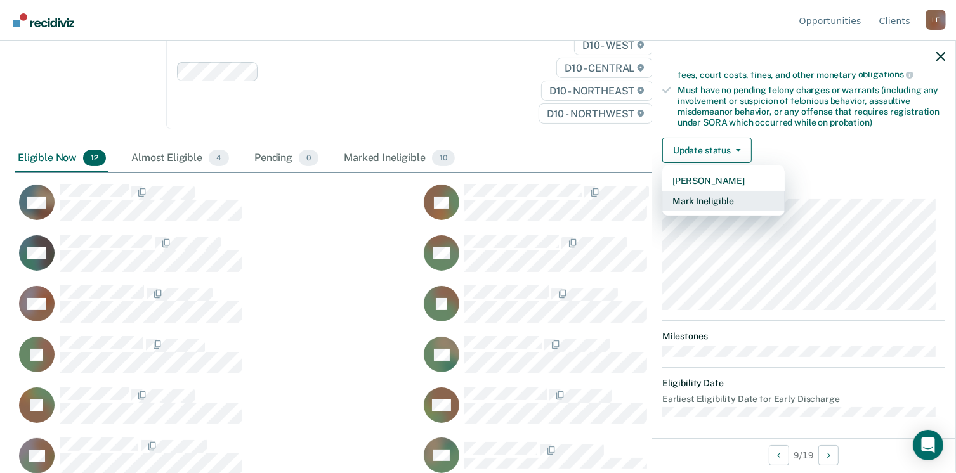
click at [708, 197] on button "Mark Ineligible" at bounding box center [723, 201] width 122 height 20
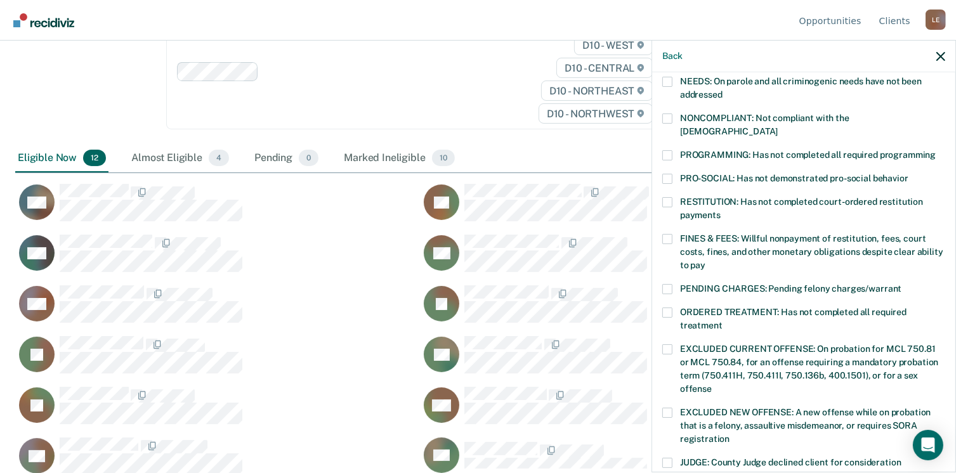
scroll to position [173, 0]
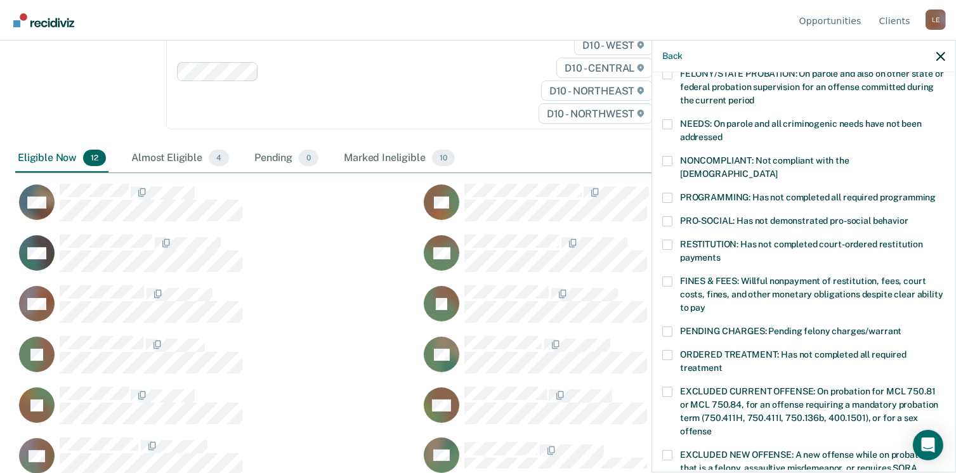
click at [672, 156] on label "NONCOMPLIANT: Not compliant with the [DEMOGRAPHIC_DATA]" at bounding box center [803, 169] width 283 height 27
click at [777, 169] on input "NONCOMPLIANT: Not compliant with the [DEMOGRAPHIC_DATA]" at bounding box center [777, 169] width 0 height 0
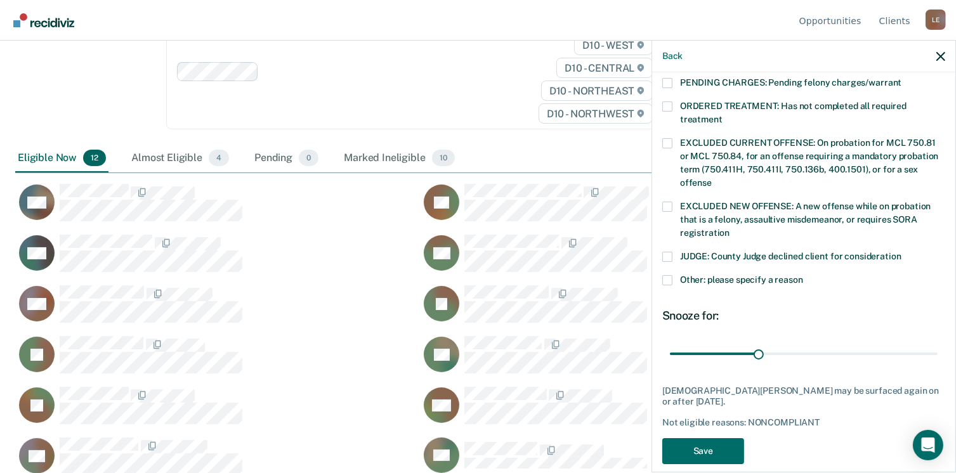
scroll to position [424, 0]
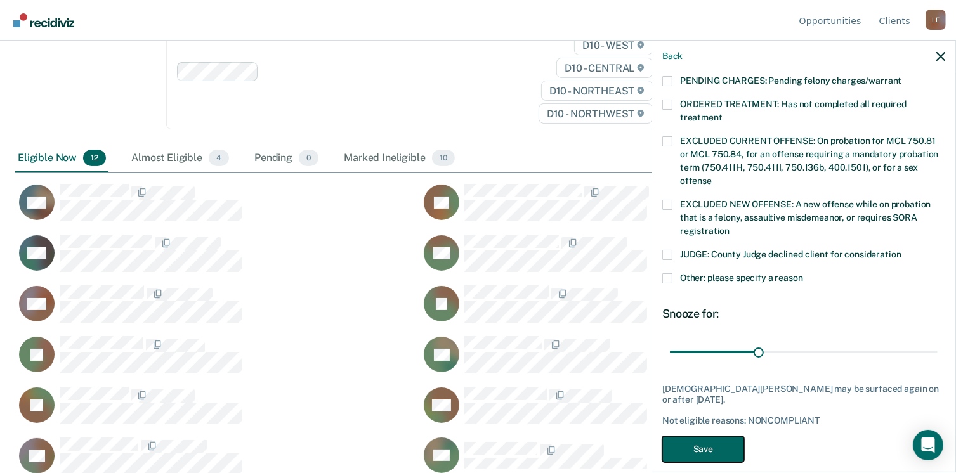
click at [708, 437] on button "Save" at bounding box center [703, 449] width 82 height 26
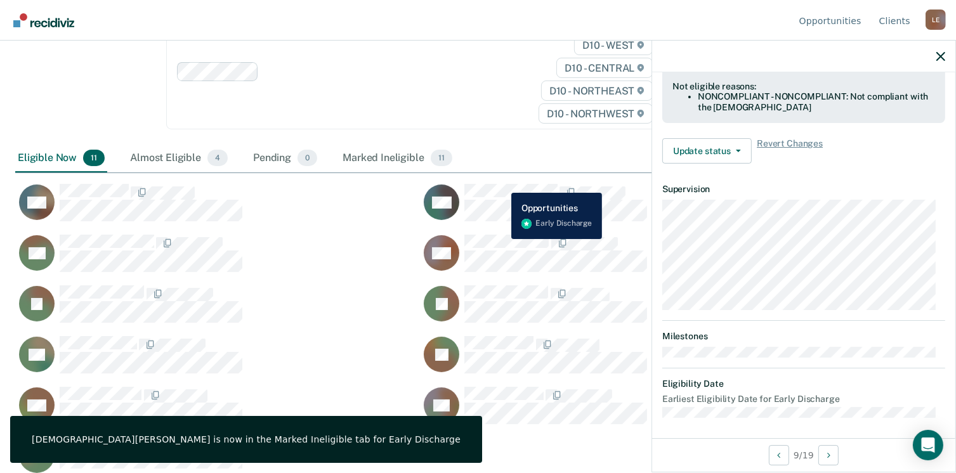
scroll to position [266, 0]
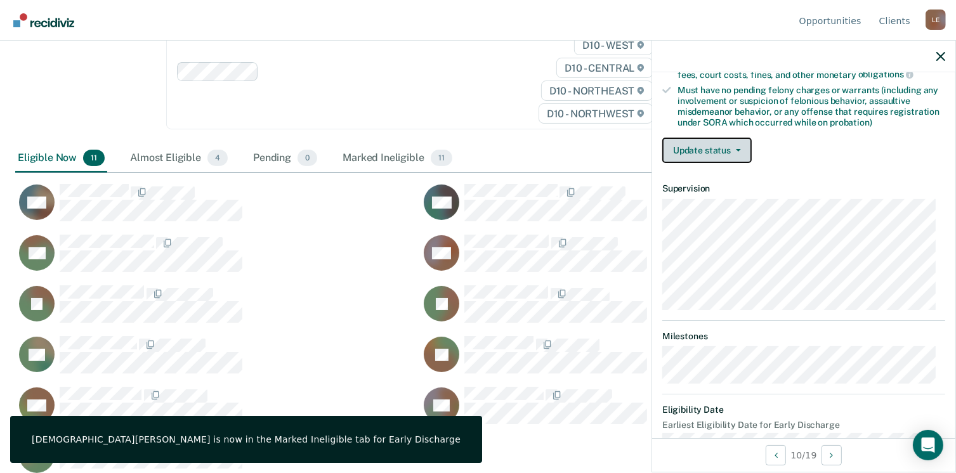
click at [731, 141] on button "Update status" at bounding box center [706, 150] width 89 height 25
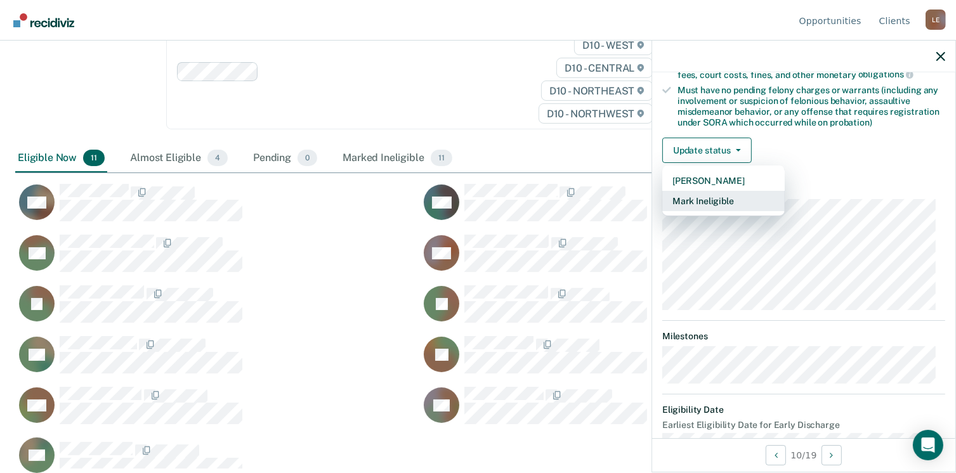
click at [732, 195] on button "Mark Ineligible" at bounding box center [723, 201] width 122 height 20
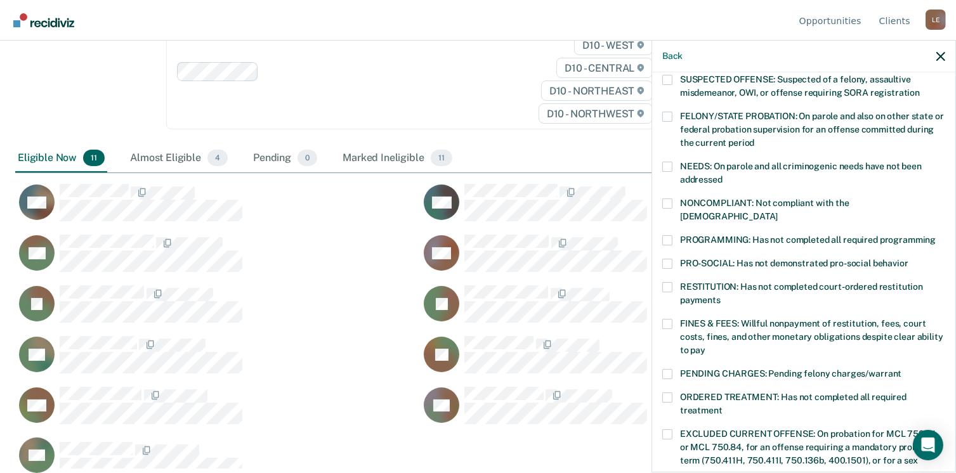
scroll to position [122, 0]
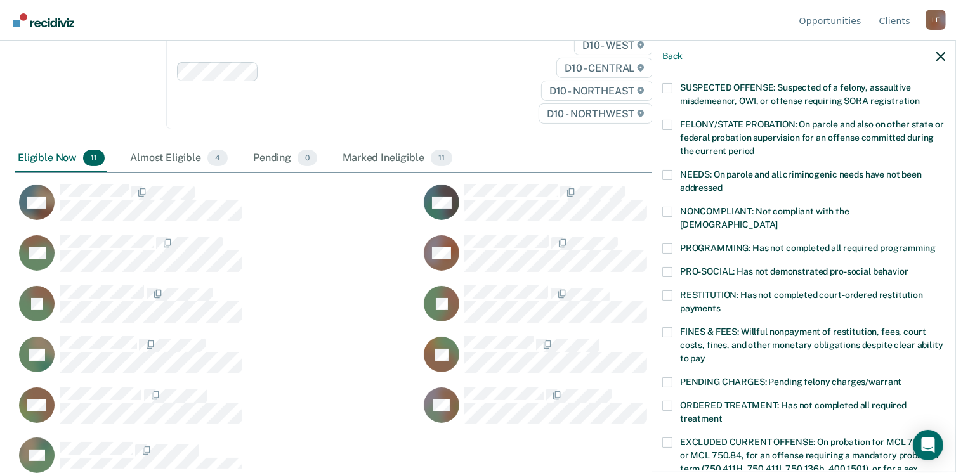
click at [673, 216] on label "NONCOMPLIANT: Not compliant with the [DEMOGRAPHIC_DATA]" at bounding box center [803, 220] width 283 height 27
click at [777, 220] on input "NONCOMPLIANT: Not compliant with the [DEMOGRAPHIC_DATA]" at bounding box center [777, 220] width 0 height 0
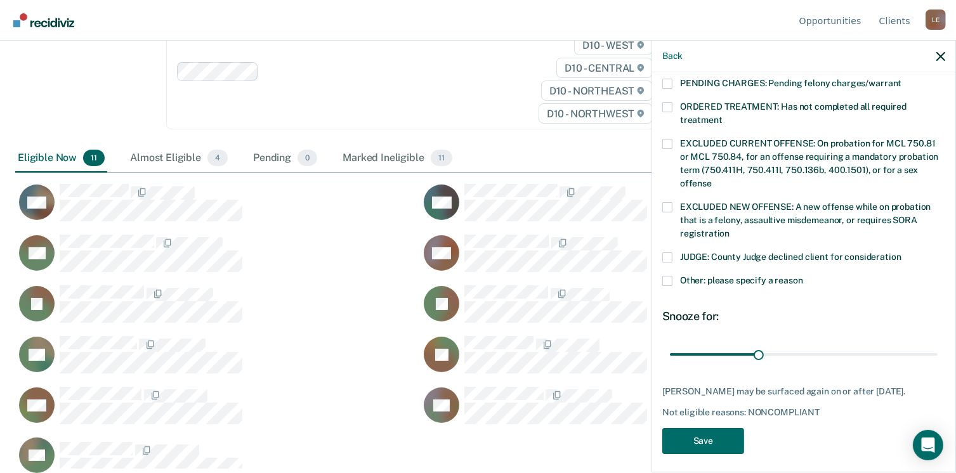
scroll to position [424, 0]
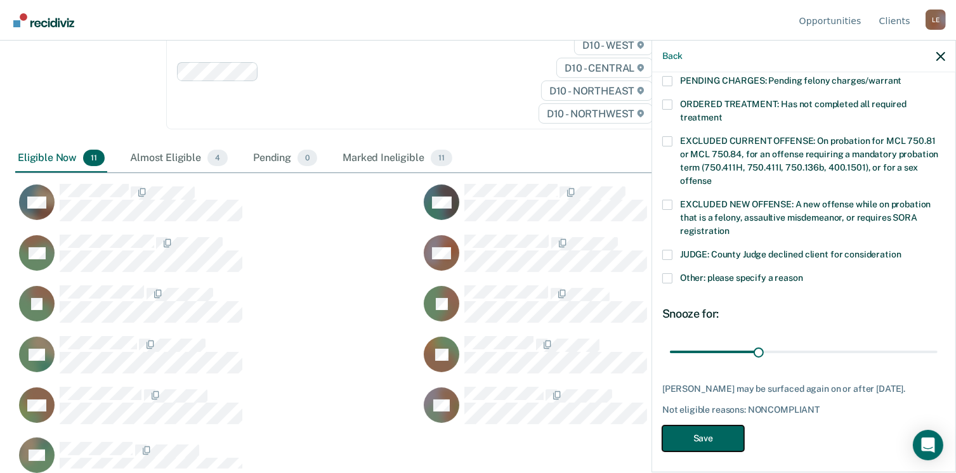
click at [703, 439] on button "Save" at bounding box center [703, 438] width 82 height 26
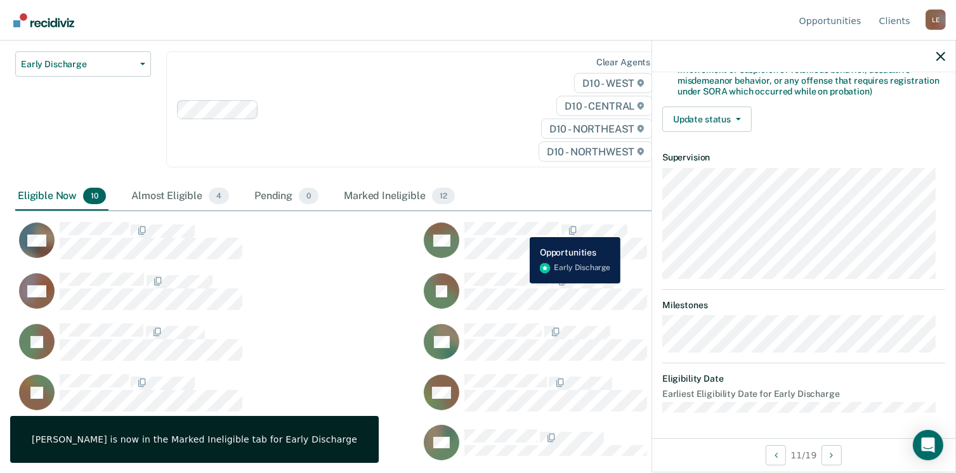
scroll to position [266, 0]
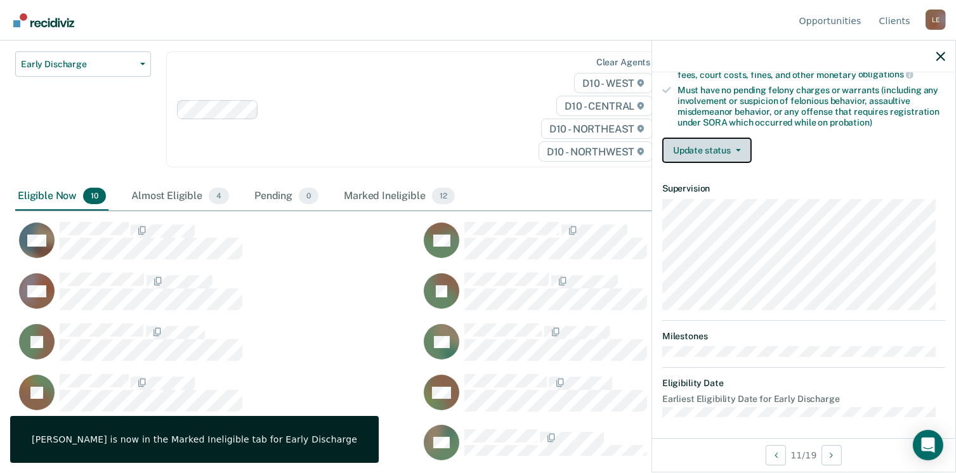
click at [713, 150] on button "Update status" at bounding box center [706, 150] width 89 height 25
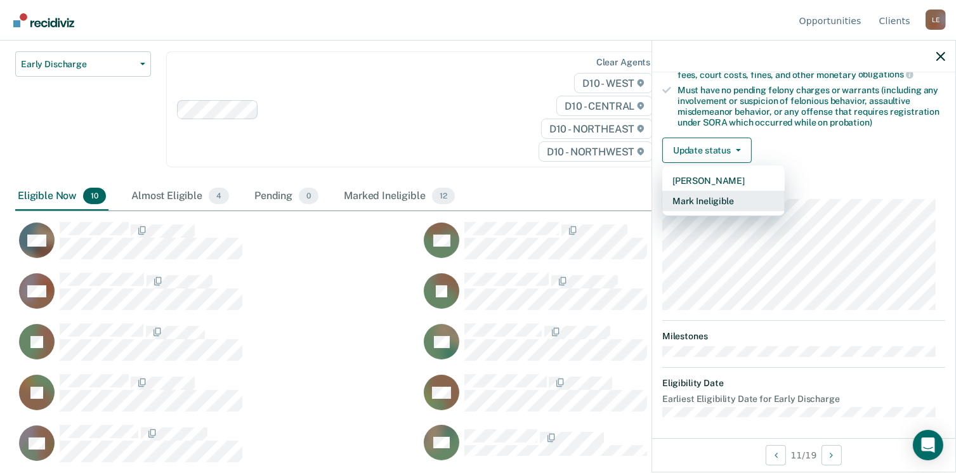
click at [718, 196] on button "Mark Ineligible" at bounding box center [723, 201] width 122 height 20
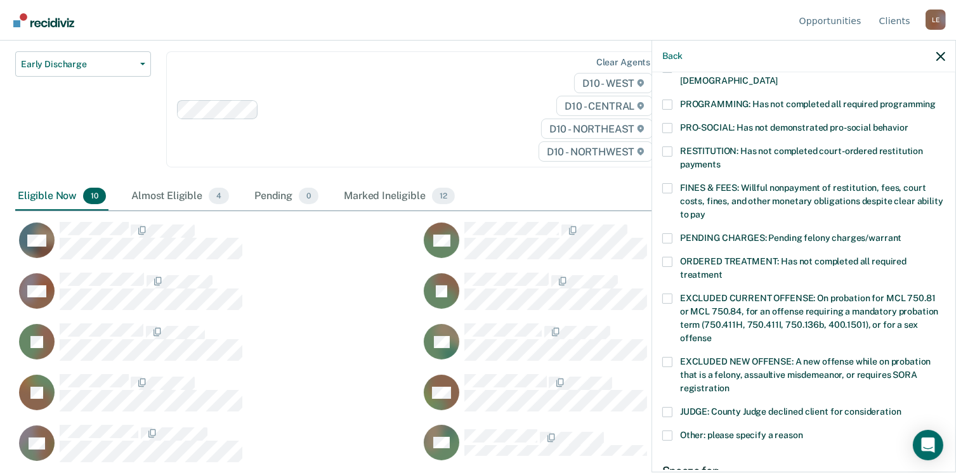
click at [671, 146] on span at bounding box center [667, 151] width 10 height 10
click at [720, 160] on input "RESTITUTION: Has not completed court-ordered restitution payments" at bounding box center [720, 160] width 0 height 0
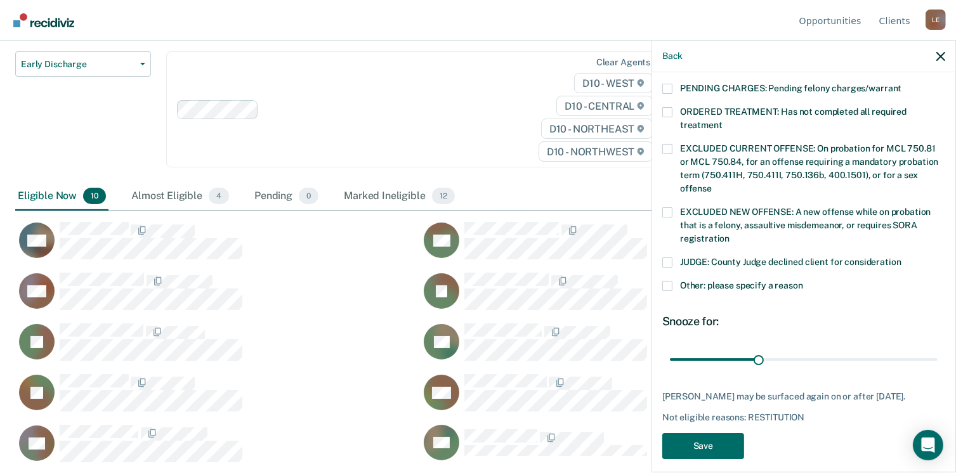
scroll to position [424, 0]
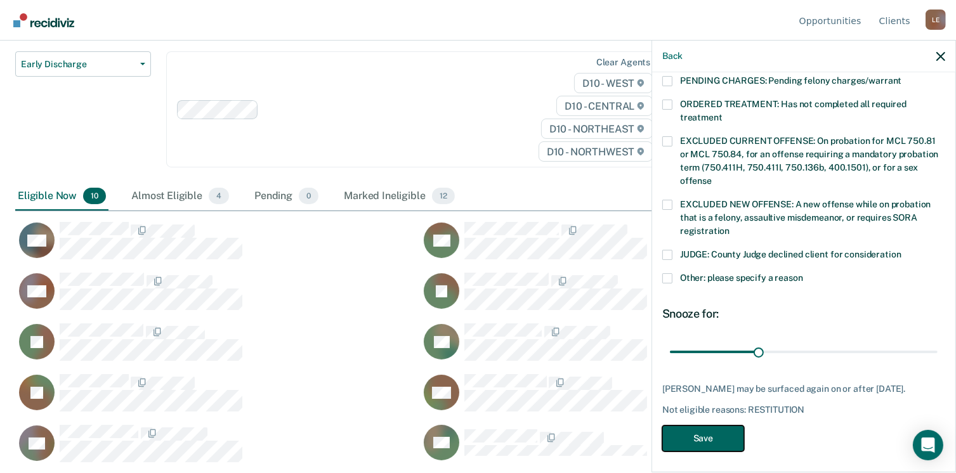
click at [720, 436] on button "Save" at bounding box center [703, 438] width 82 height 26
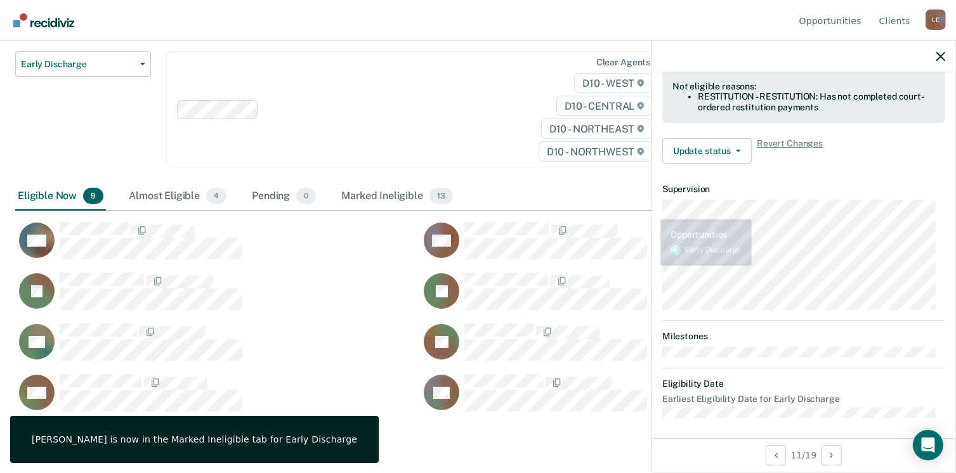
scroll to position [266, 0]
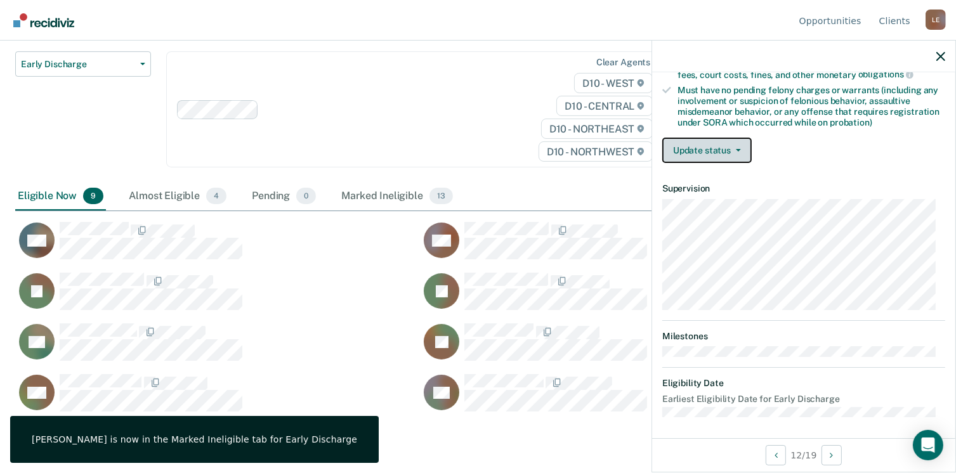
click at [702, 143] on button "Update status" at bounding box center [706, 150] width 89 height 25
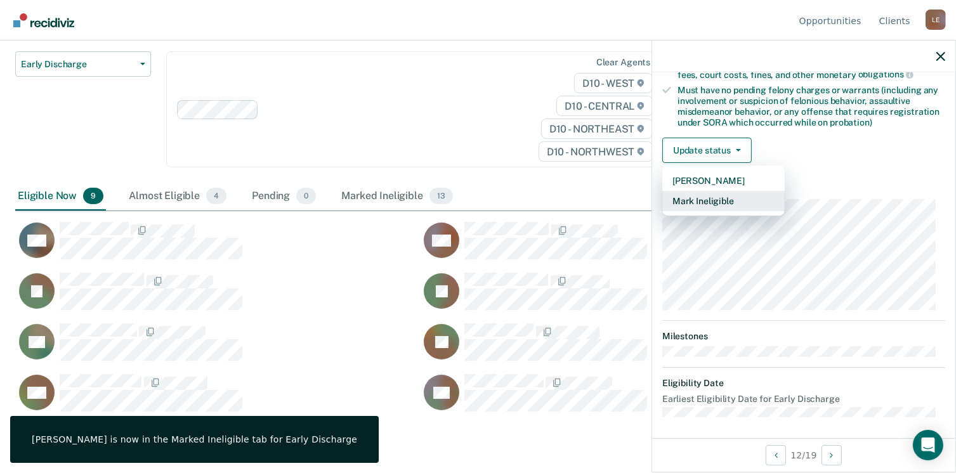
click at [708, 196] on button "Mark Ineligible" at bounding box center [723, 201] width 122 height 20
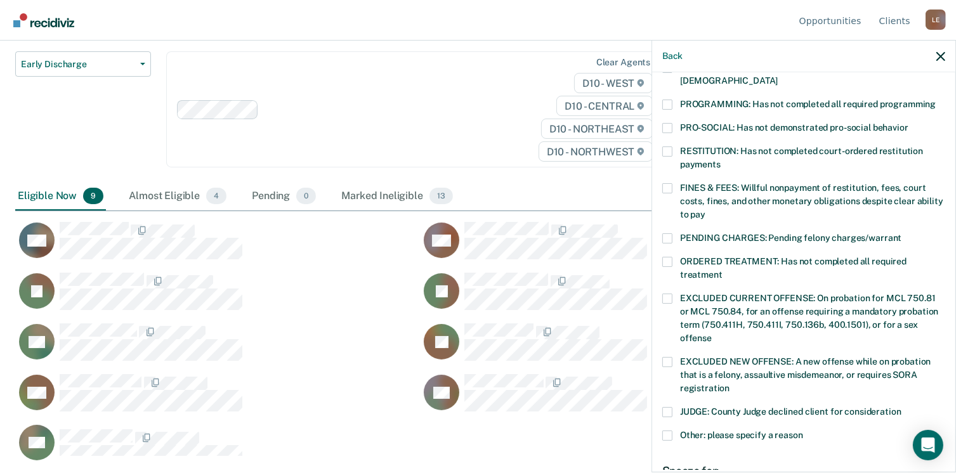
click at [670, 100] on span at bounding box center [667, 105] width 10 height 10
click at [935, 100] on input "PROGRAMMING: Has not completed all required programming" at bounding box center [935, 100] width 0 height 0
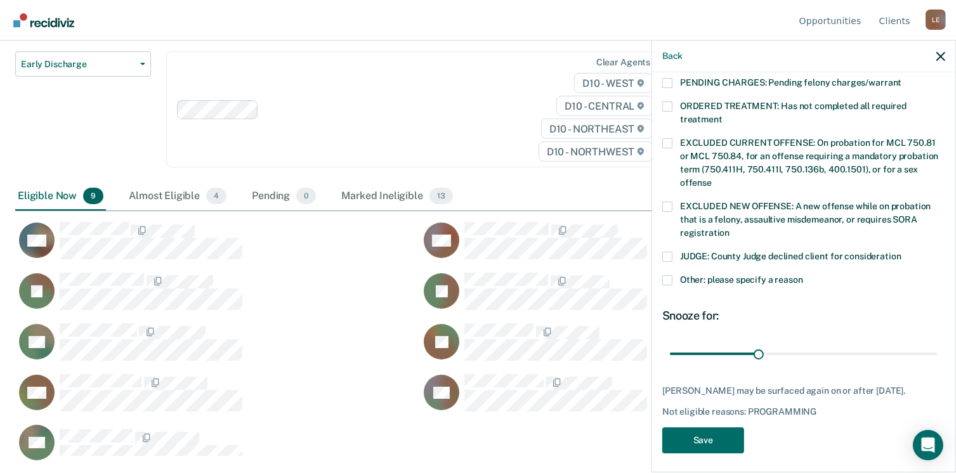
scroll to position [424, 0]
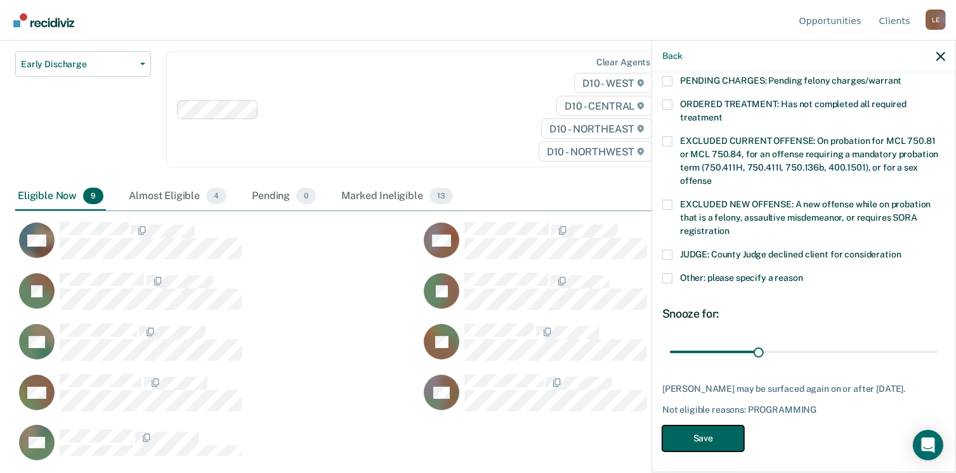
click at [701, 443] on button "Save" at bounding box center [703, 438] width 82 height 26
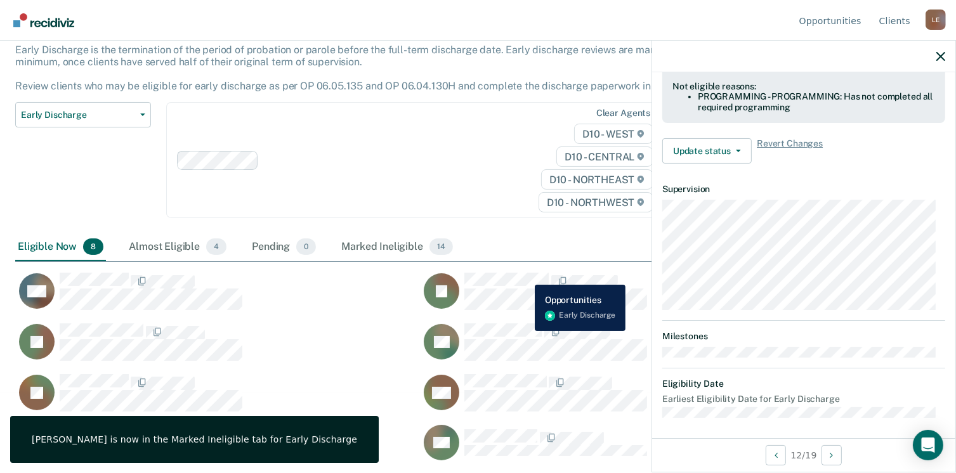
scroll to position [266, 0]
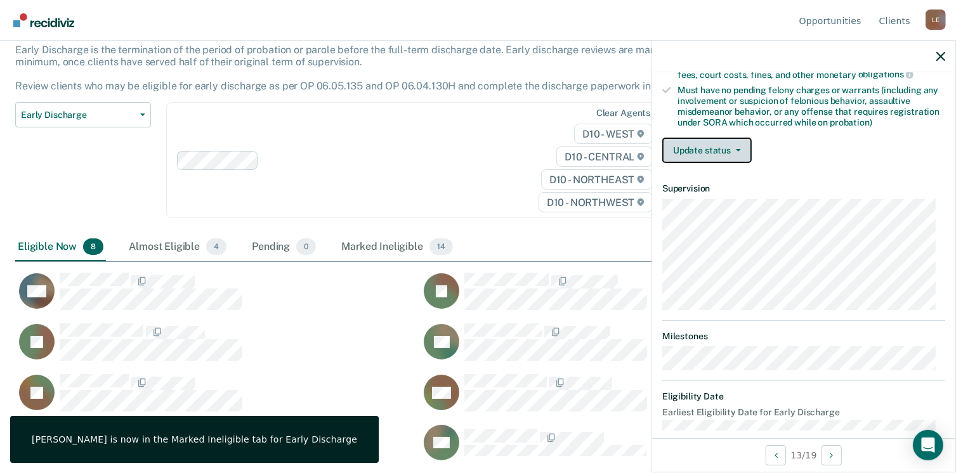
click at [686, 157] on button "Update status" at bounding box center [706, 150] width 89 height 25
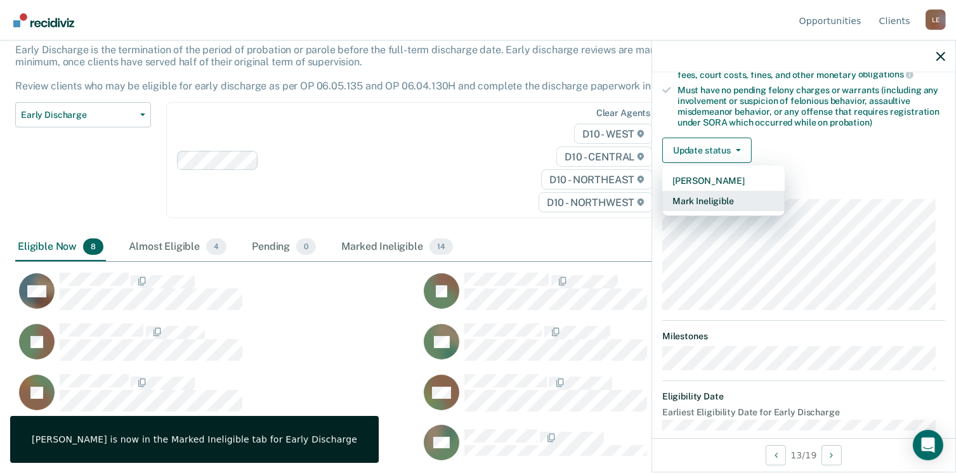
click at [688, 197] on button "Mark Ineligible" at bounding box center [723, 201] width 122 height 20
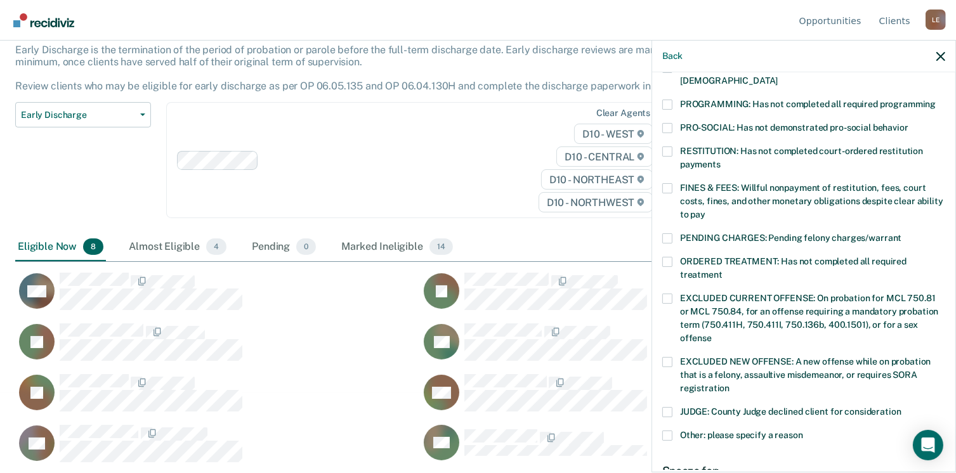
click at [670, 100] on span at bounding box center [667, 105] width 10 height 10
click at [935, 100] on input "PROGRAMMING: Has not completed all required programming" at bounding box center [935, 100] width 0 height 0
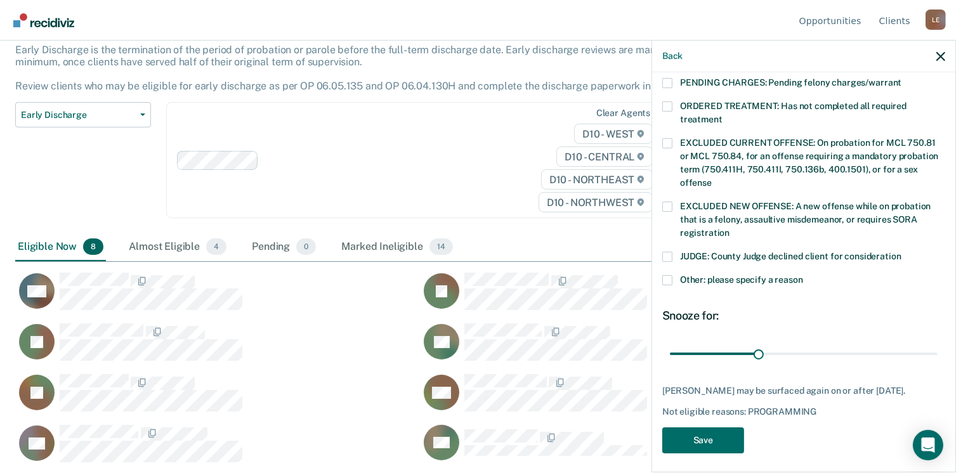
scroll to position [424, 0]
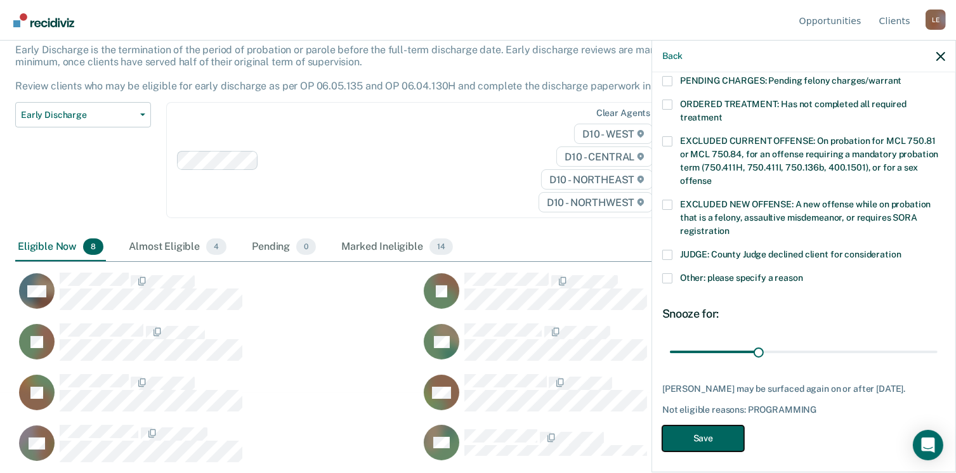
click at [710, 433] on button "Save" at bounding box center [703, 438] width 82 height 26
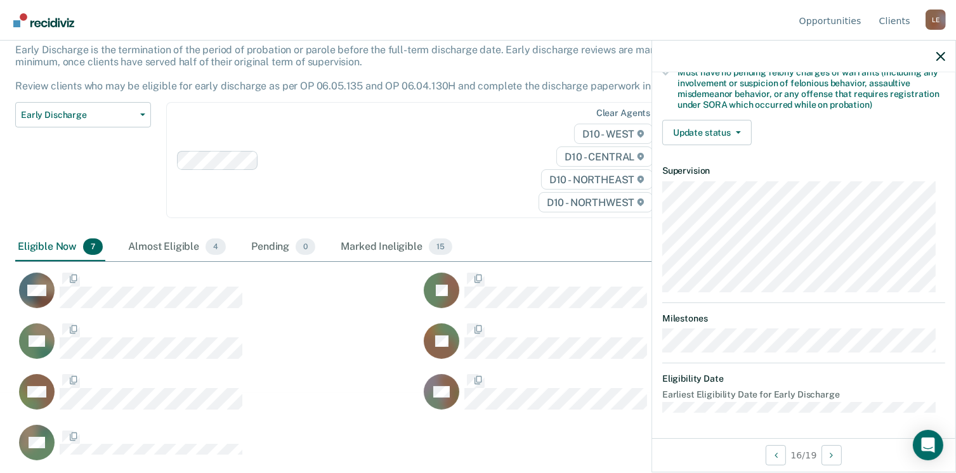
scroll to position [279, 0]
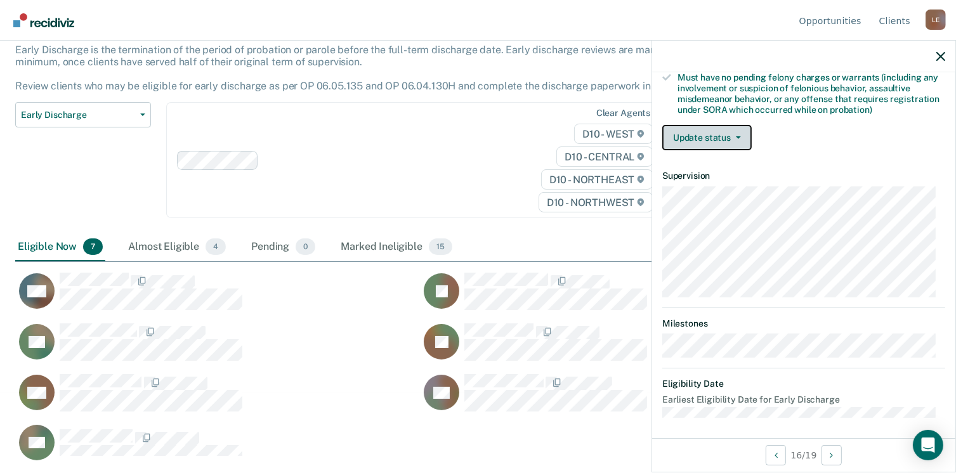
click at [714, 133] on button "Update status" at bounding box center [706, 137] width 89 height 25
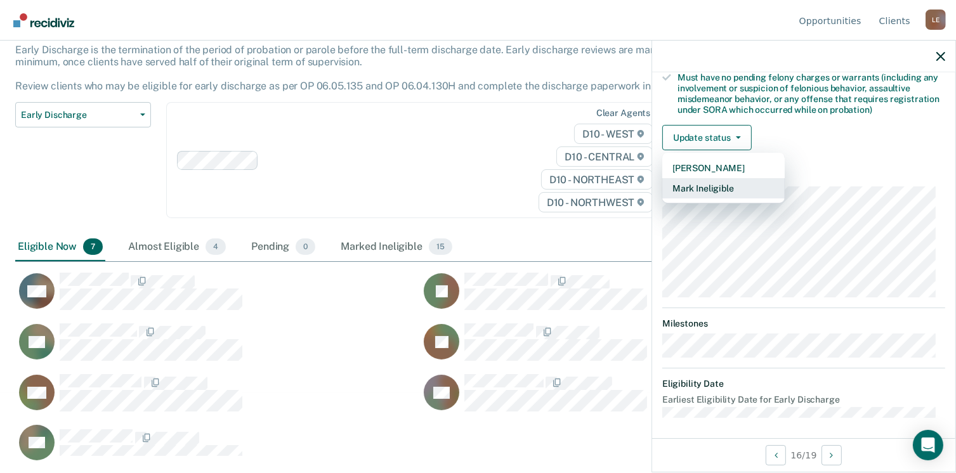
click at [715, 178] on button "Mark Ineligible" at bounding box center [723, 188] width 122 height 20
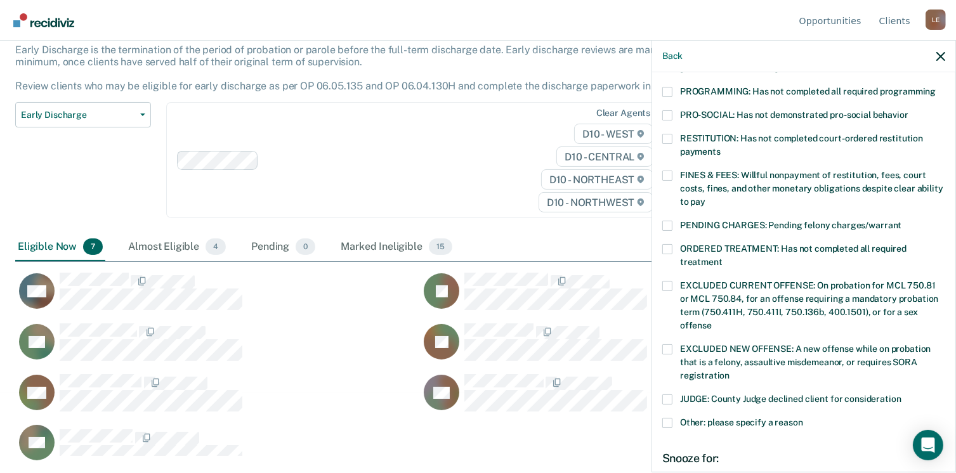
click at [672, 87] on span at bounding box center [667, 92] width 10 height 10
click at [935, 87] on input "PROGRAMMING: Has not completed all required programming" at bounding box center [935, 87] width 0 height 0
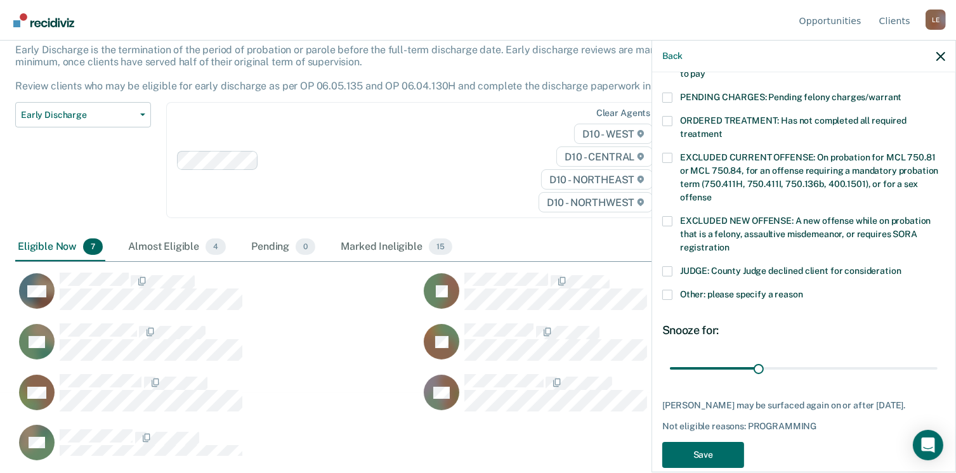
scroll to position [413, 0]
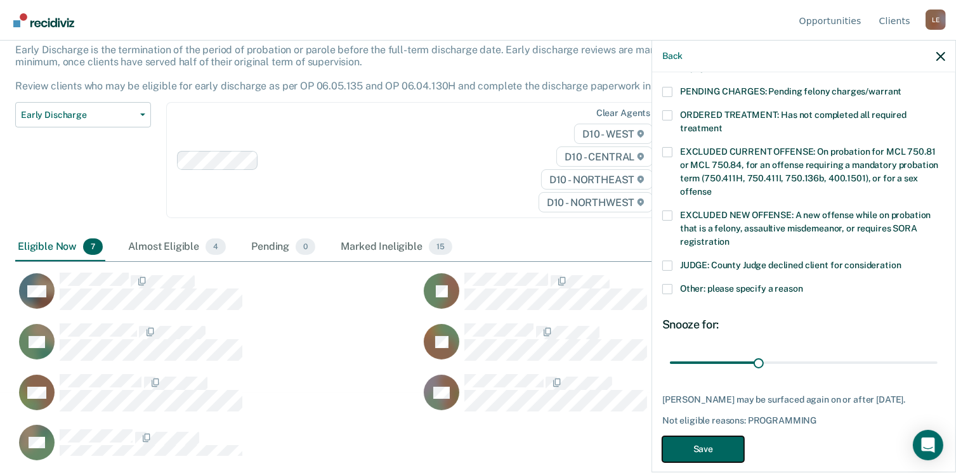
click at [726, 436] on button "Save" at bounding box center [703, 449] width 82 height 26
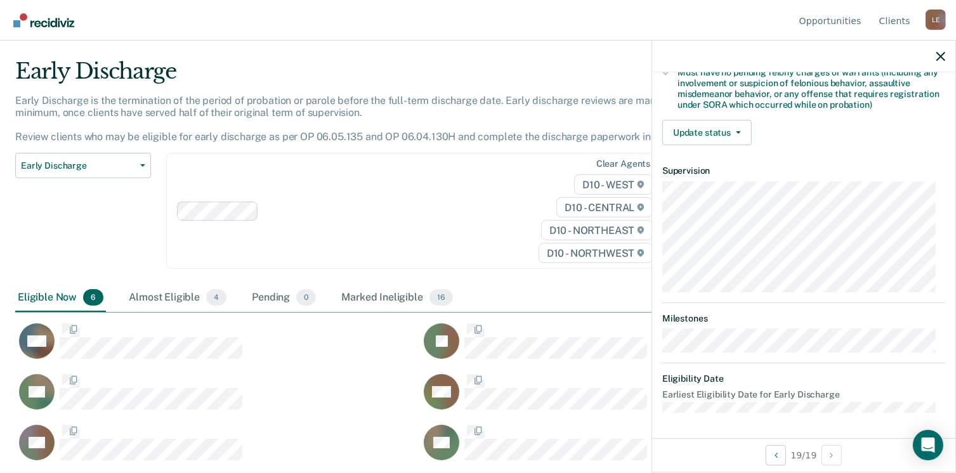
scroll to position [279, 0]
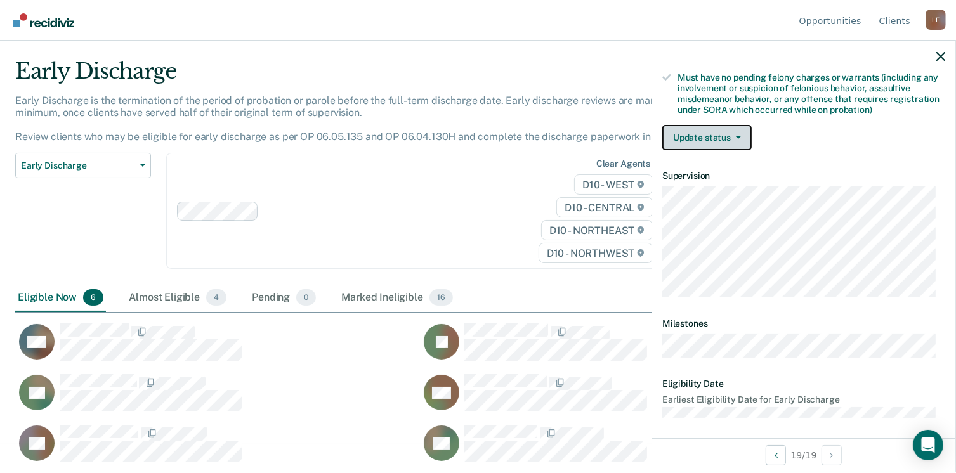
click at [723, 135] on button "Update status" at bounding box center [706, 137] width 89 height 25
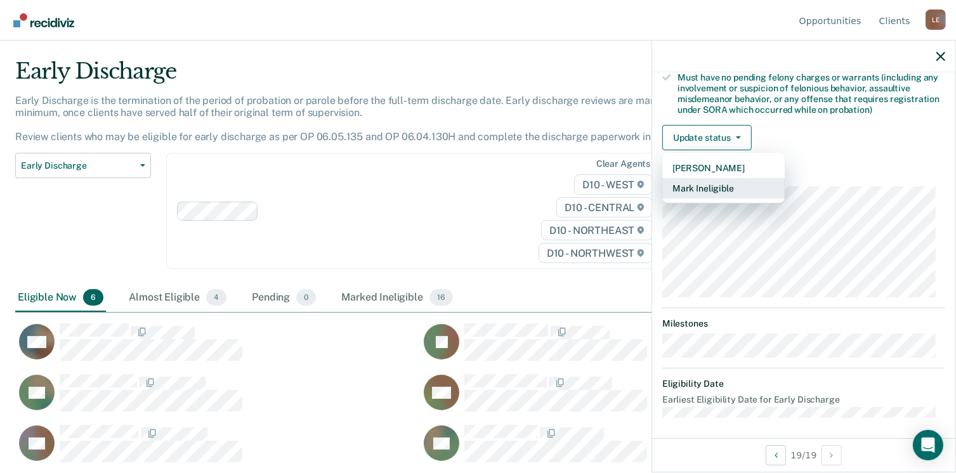
click at [716, 181] on button "Mark Ineligible" at bounding box center [723, 188] width 122 height 20
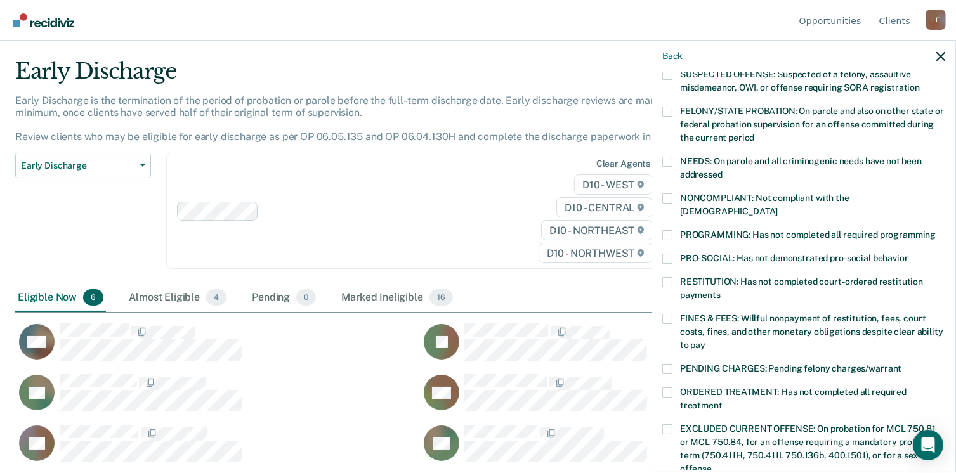
scroll to position [127, 0]
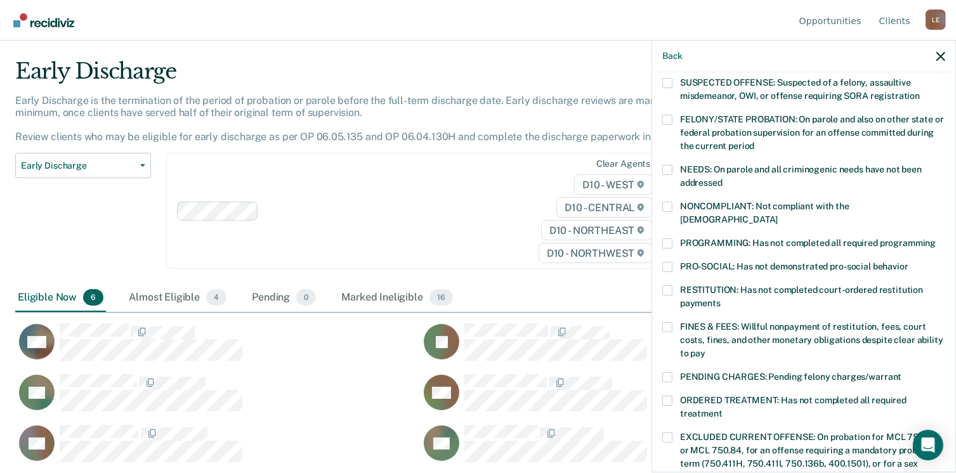
click at [667, 202] on span at bounding box center [667, 207] width 10 height 10
click at [777, 215] on input "NONCOMPLIANT: Not compliant with the [DEMOGRAPHIC_DATA]" at bounding box center [777, 215] width 0 height 0
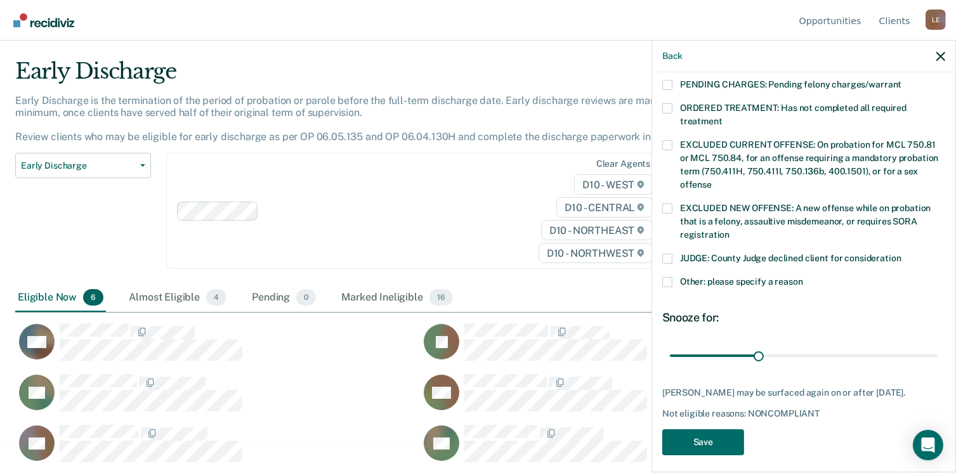
scroll to position [424, 0]
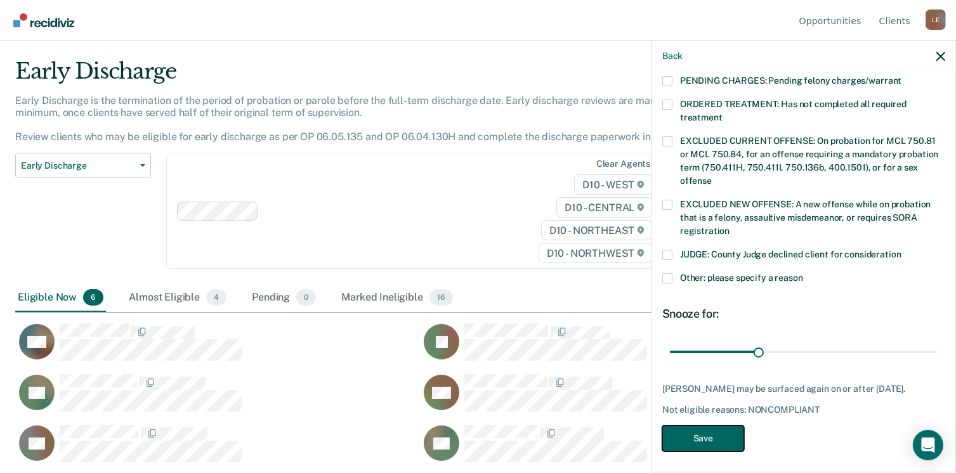
click at [725, 434] on button "Save" at bounding box center [703, 438] width 82 height 26
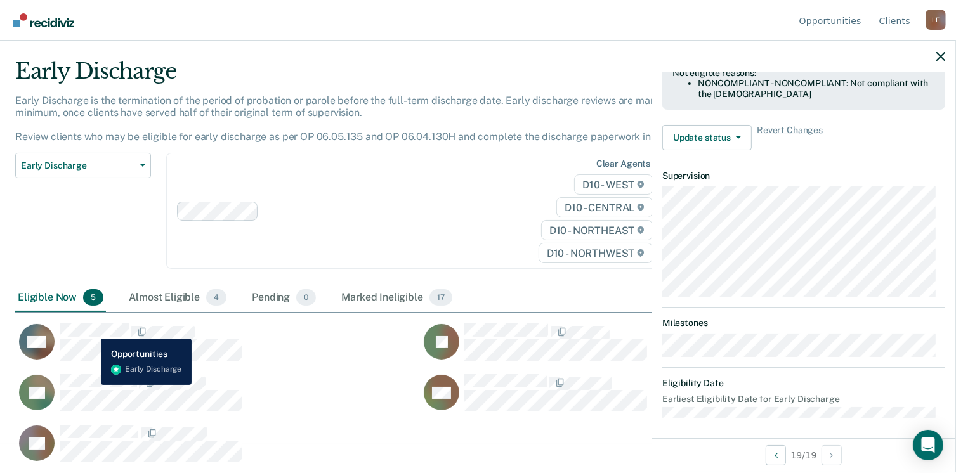
scroll to position [266, 0]
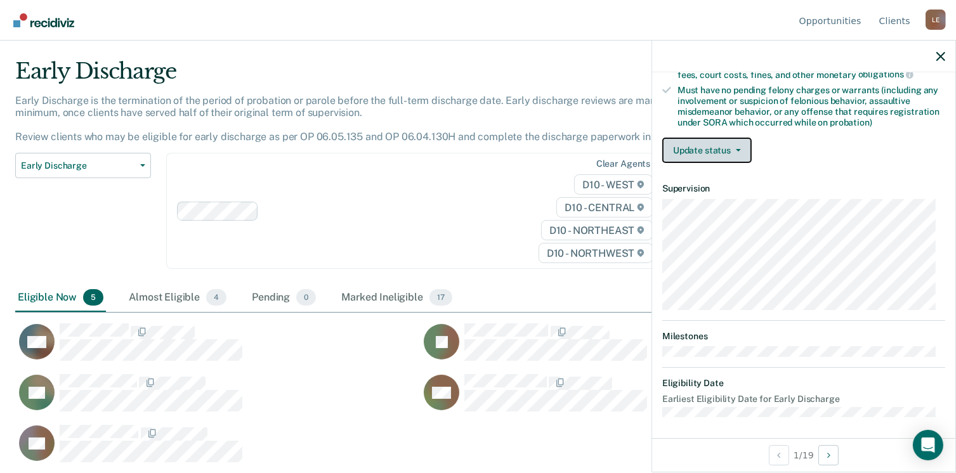
click at [725, 150] on button "Update status" at bounding box center [706, 150] width 89 height 25
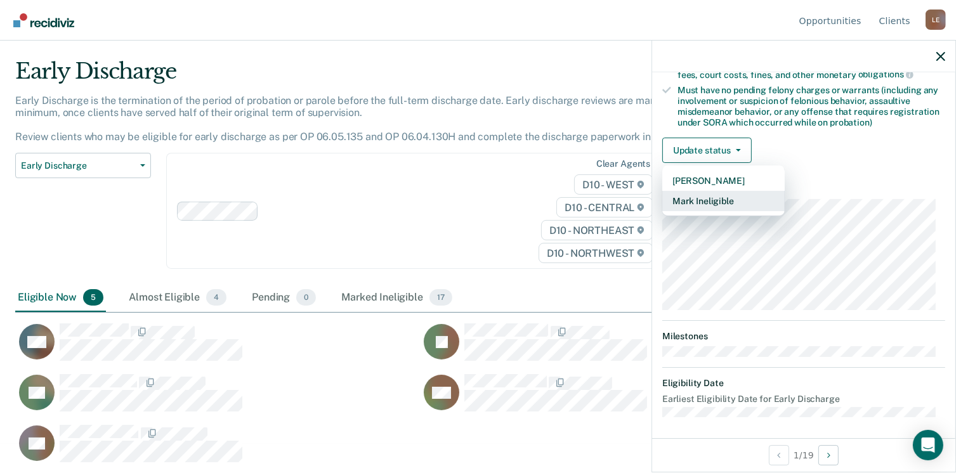
click at [708, 202] on button "Mark Ineligible" at bounding box center [723, 201] width 122 height 20
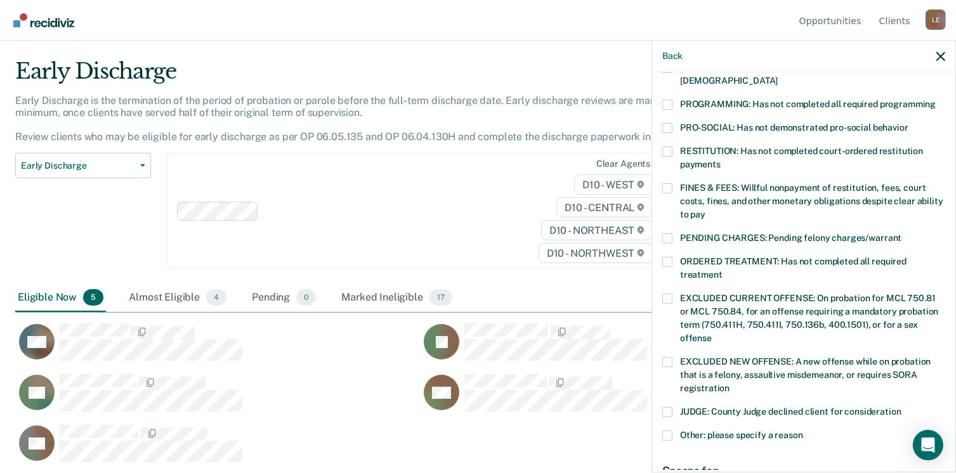
click at [668, 100] on span at bounding box center [667, 105] width 10 height 10
click at [935, 100] on input "PROGRAMMING: Has not completed all required programming" at bounding box center [935, 100] width 0 height 0
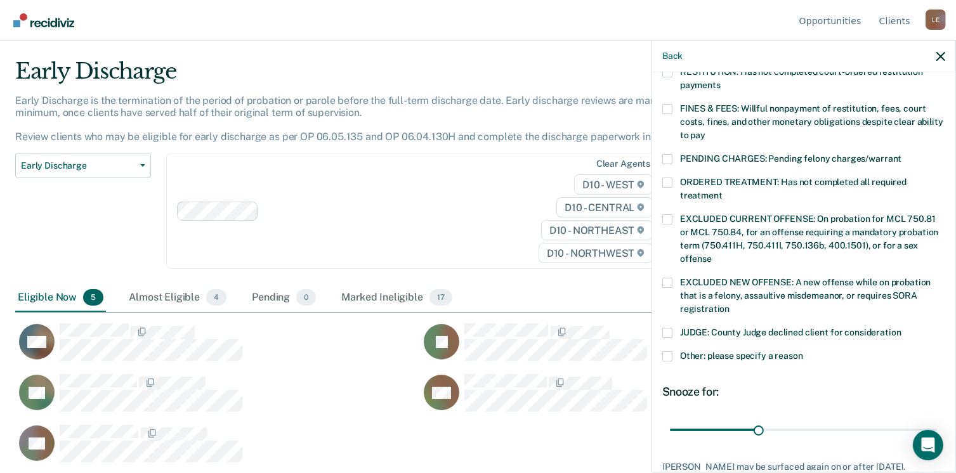
scroll to position [413, 0]
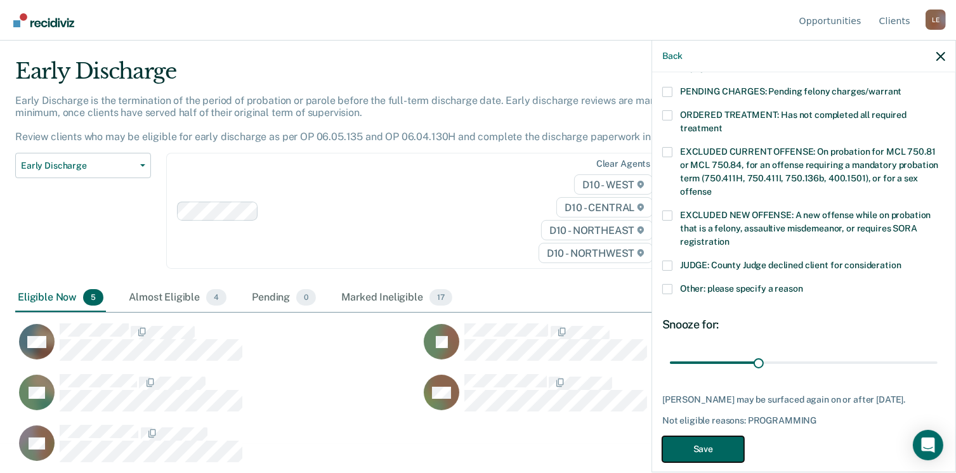
click at [726, 436] on button "Save" at bounding box center [703, 449] width 82 height 26
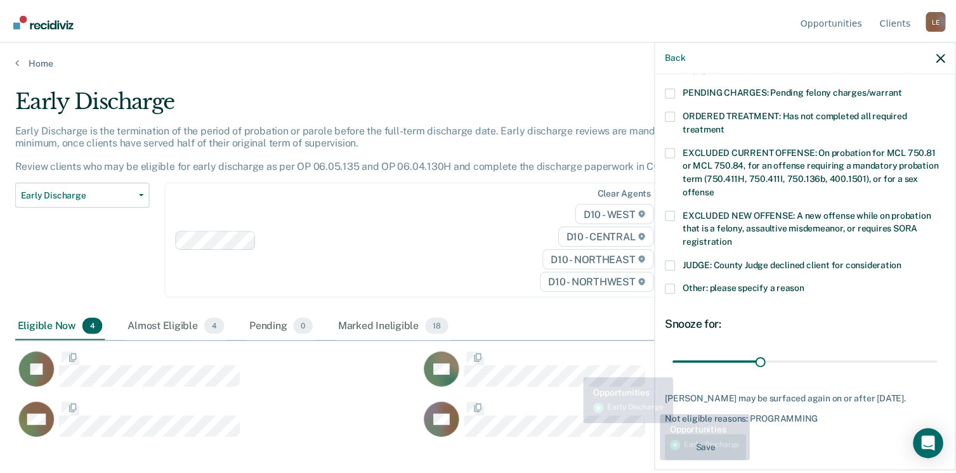
scroll to position [381, 0]
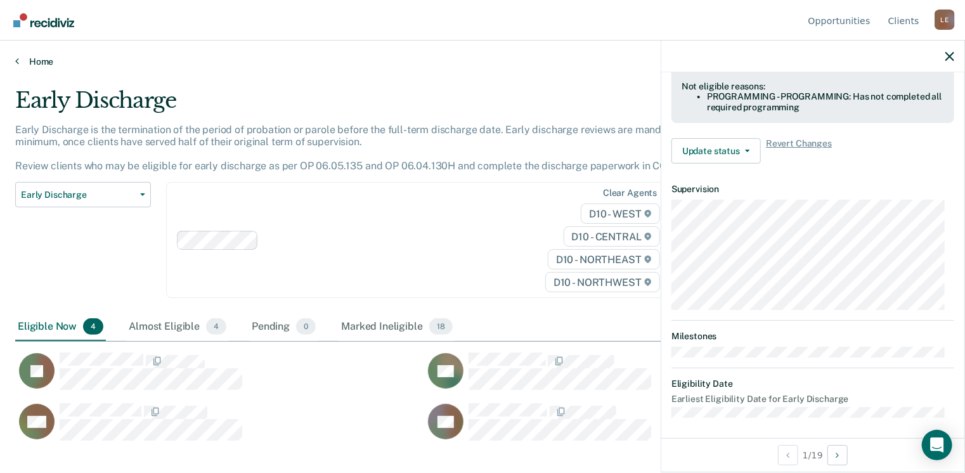
click at [15, 59] on icon at bounding box center [17, 61] width 4 height 10
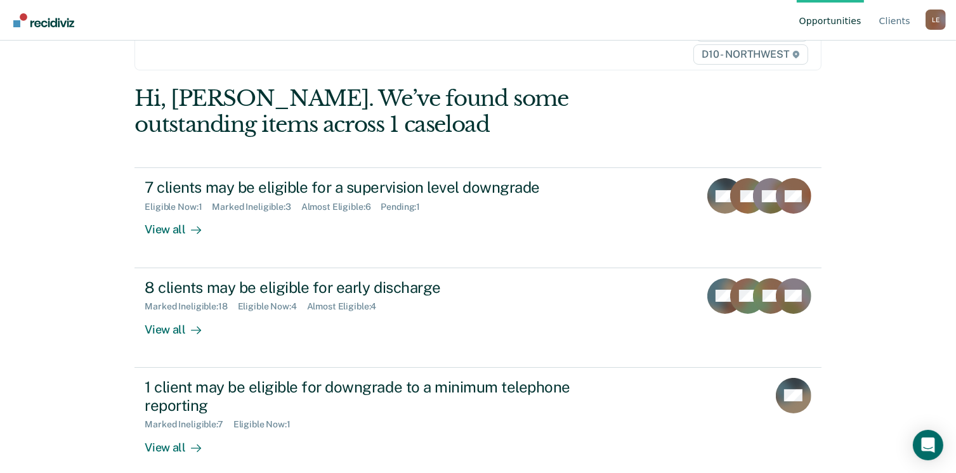
scroll to position [95, 0]
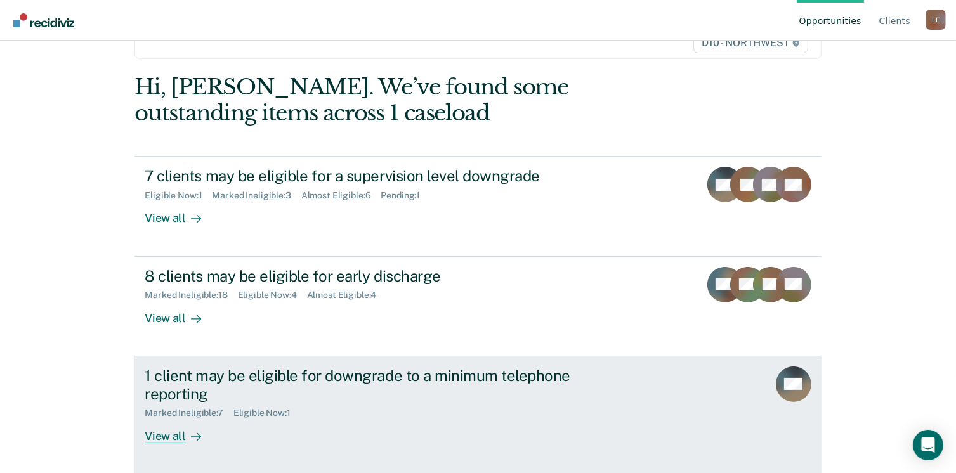
click at [160, 435] on div "View all" at bounding box center [180, 431] width 71 height 25
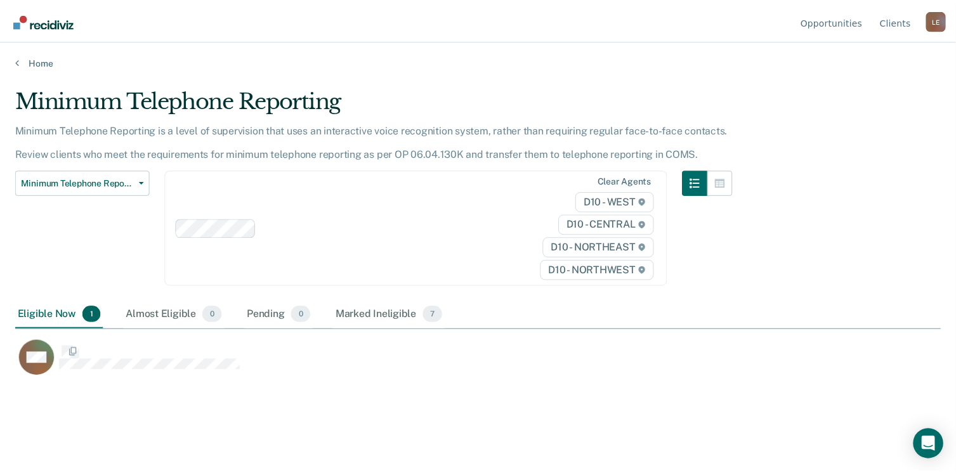
scroll to position [281, 925]
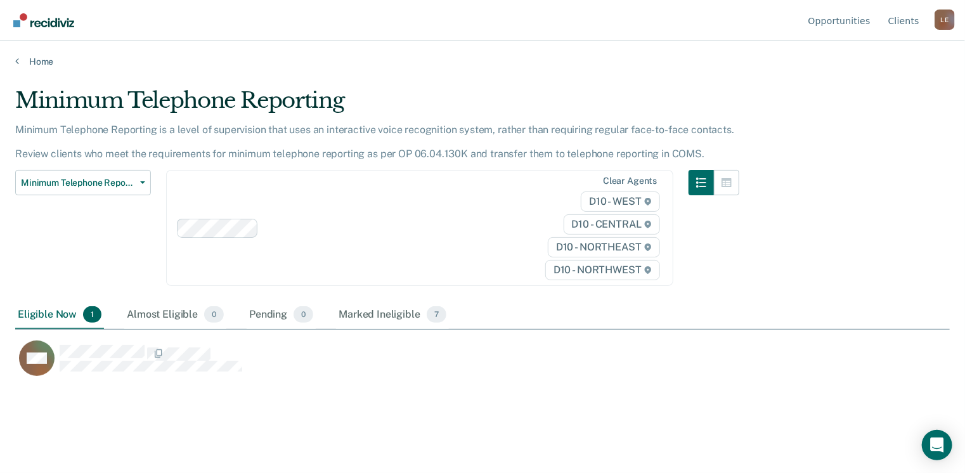
click at [13, 58] on div "Home" at bounding box center [482, 54] width 965 height 27
click at [17, 58] on icon at bounding box center [17, 61] width 4 height 10
